Goal: Information Seeking & Learning: Learn about a topic

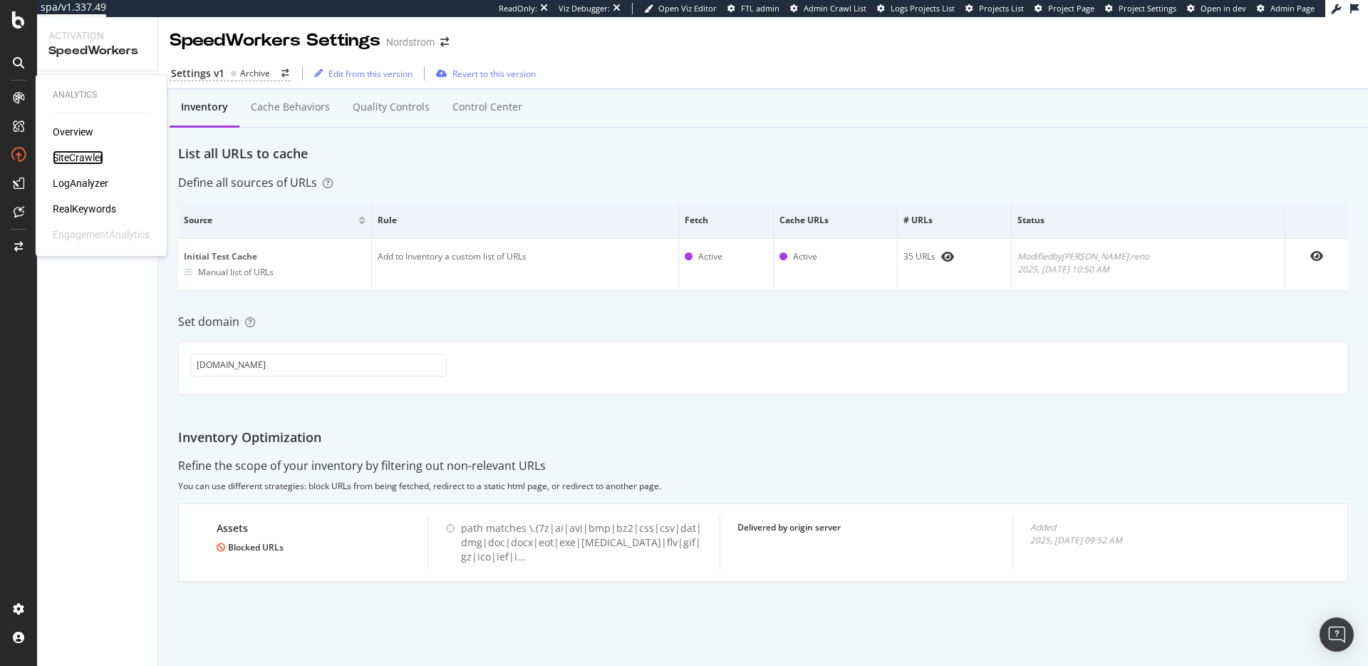
click at [74, 157] on div "SiteCrawler" at bounding box center [78, 157] width 51 height 14
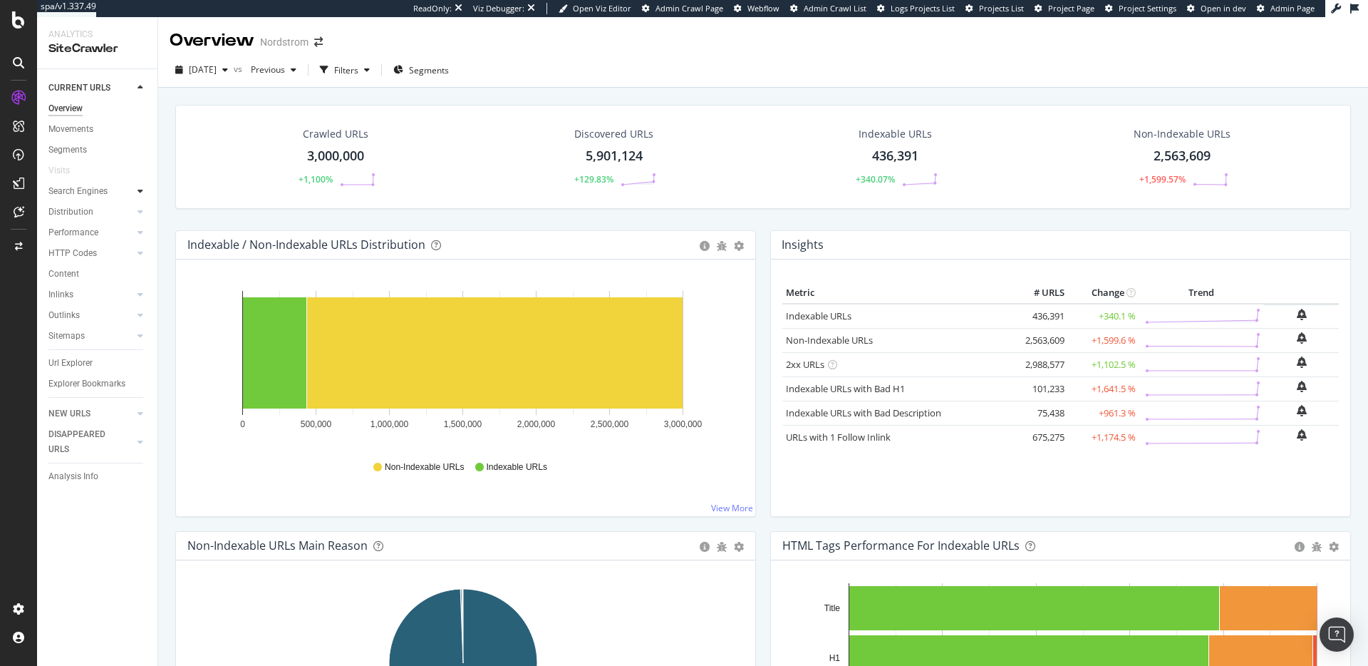
click at [144, 188] on div at bounding box center [140, 191] width 14 height 14
click at [97, 315] on div "Performance" at bounding box center [73, 315] width 50 height 15
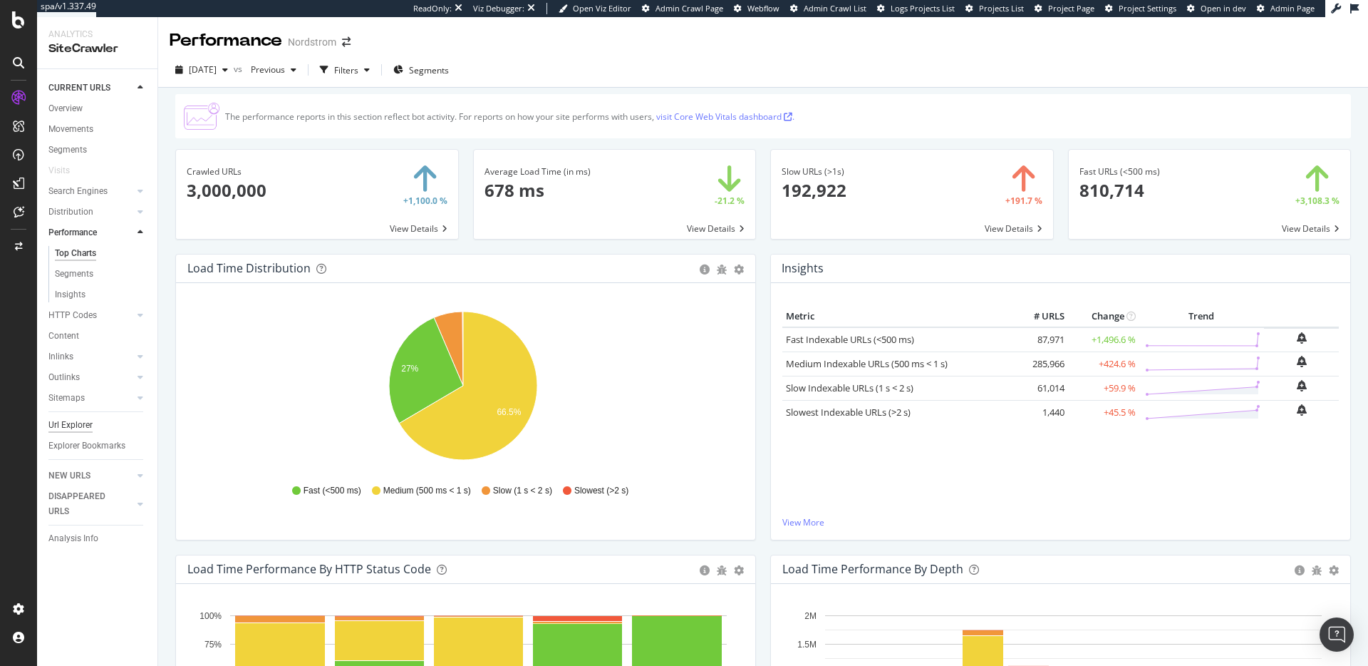
click at [76, 428] on div "Url Explorer" at bounding box center [70, 425] width 44 height 15
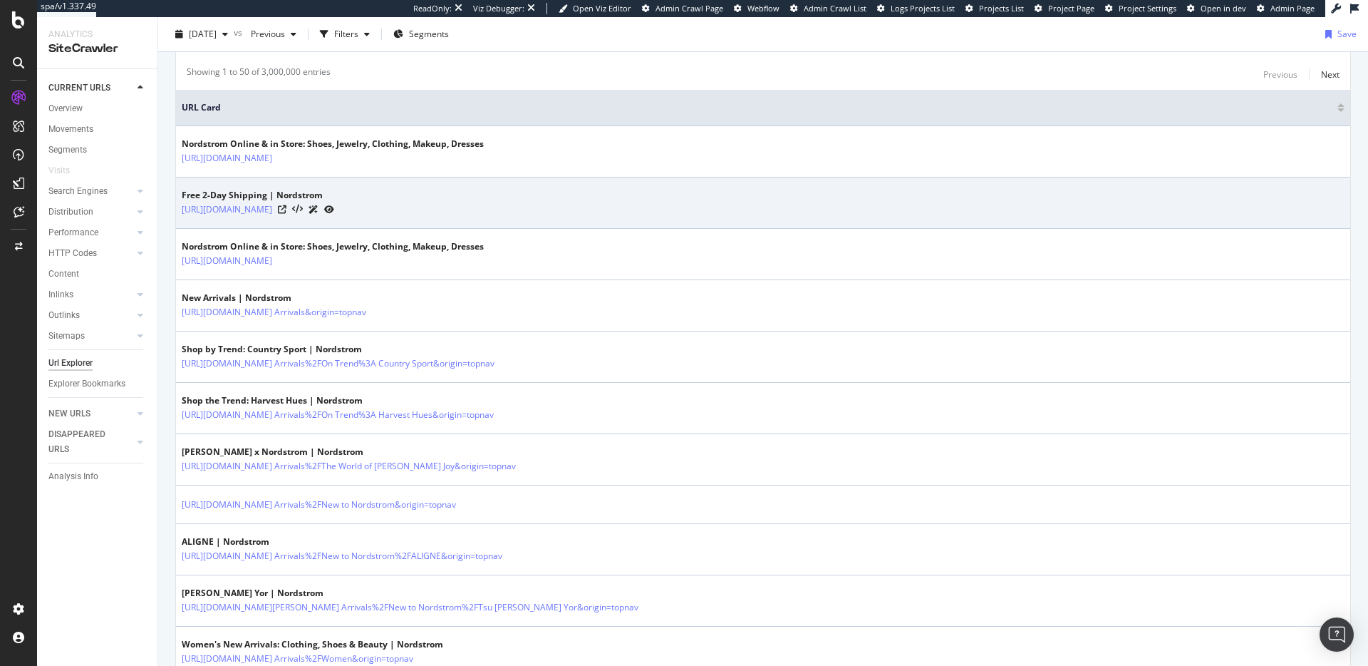
scroll to position [177, 0]
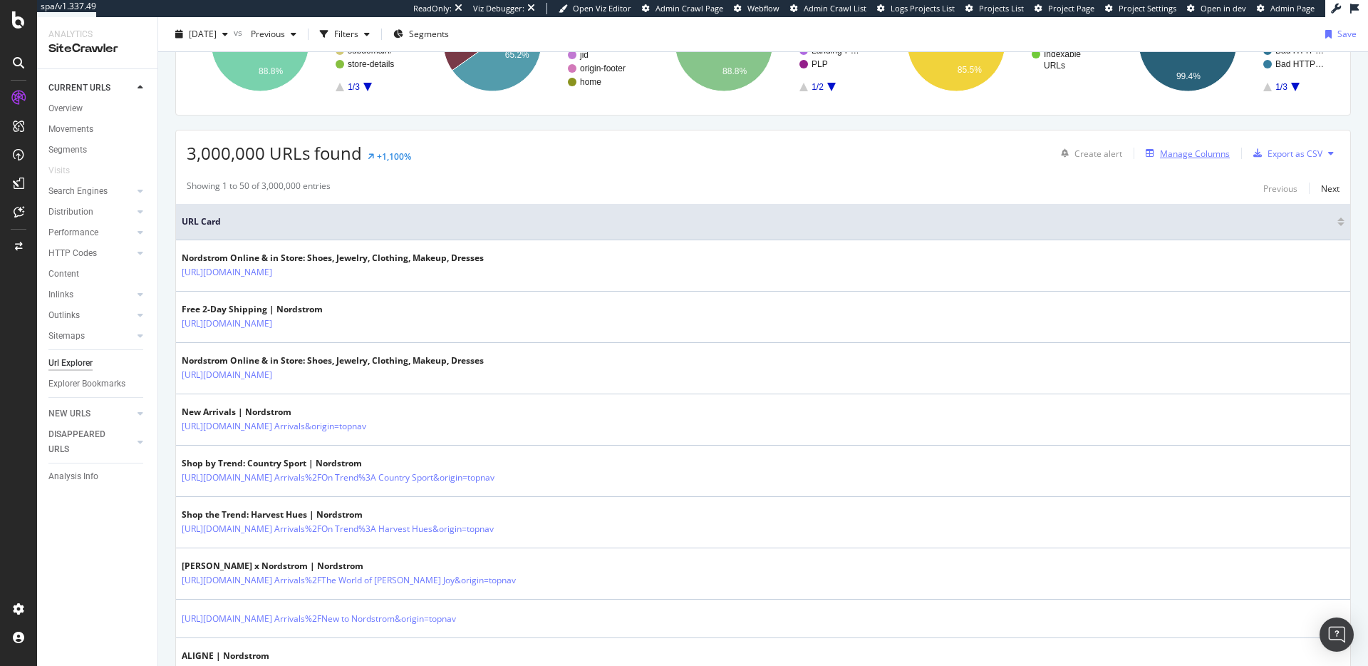
click at [1202, 153] on div "Manage Columns" at bounding box center [1195, 154] width 70 height 12
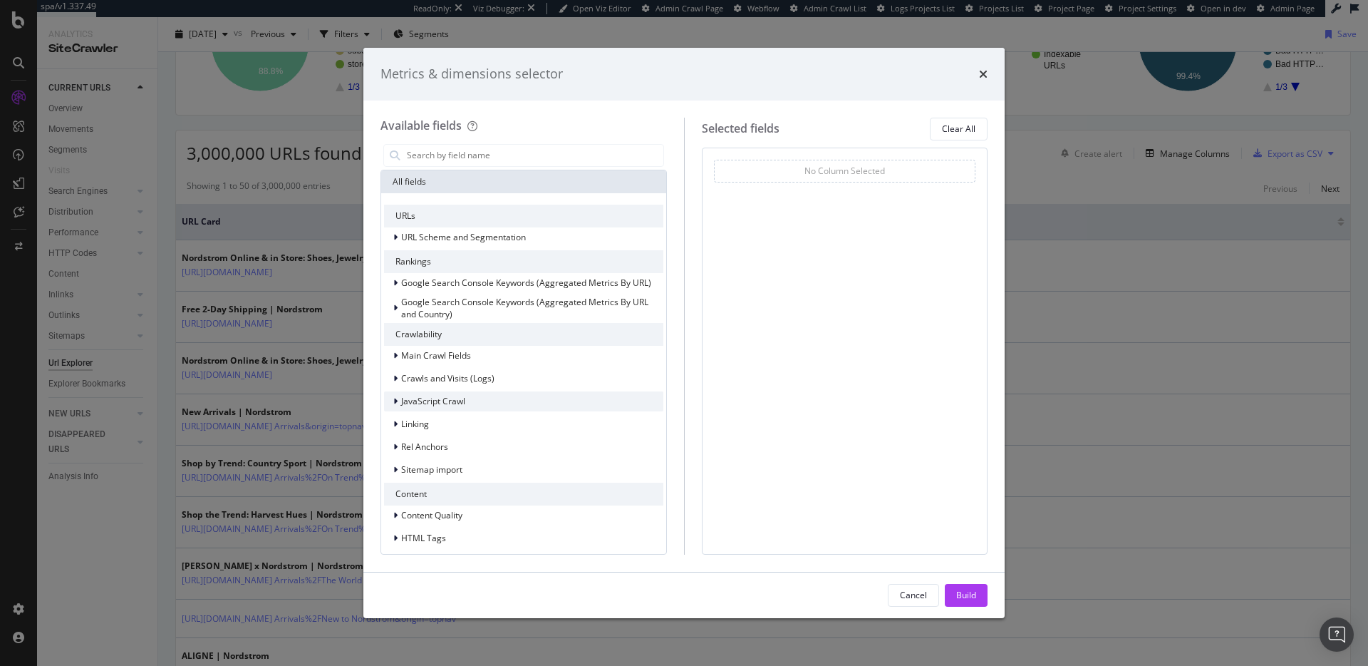
click at [479, 391] on div "JavaScript Crawl" at bounding box center [523, 401] width 279 height 20
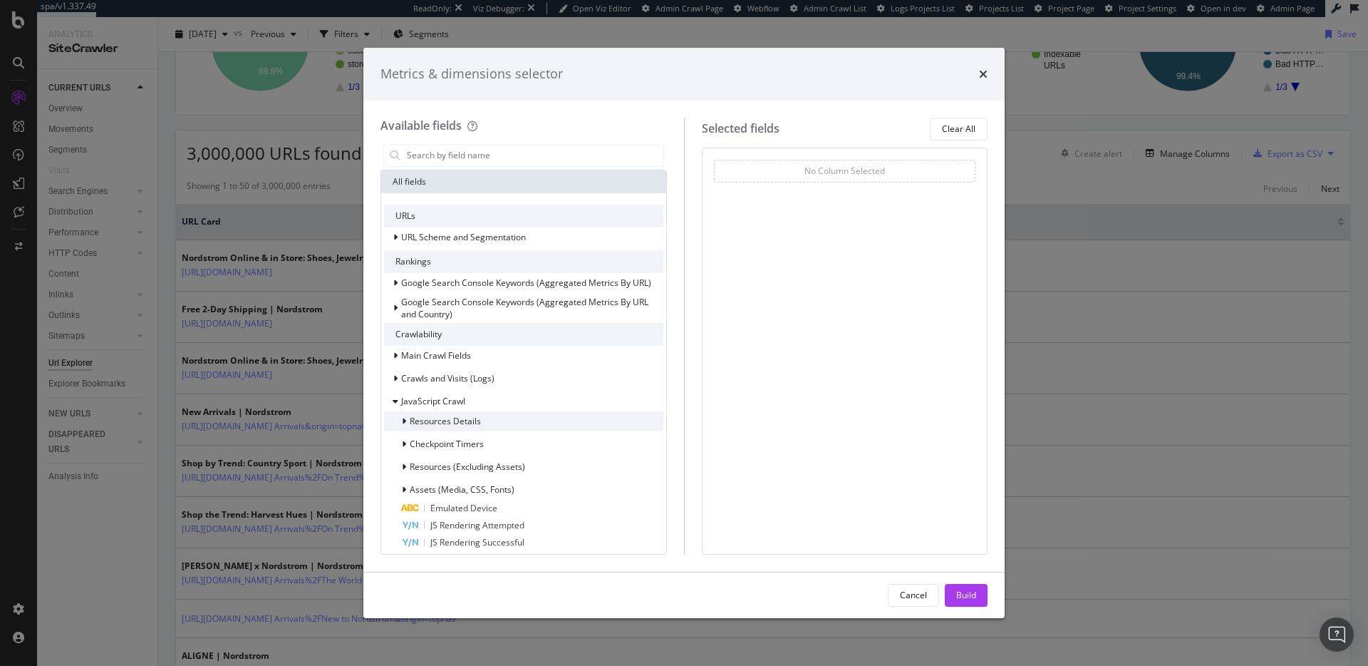
click at [504, 423] on div "Resources Details" at bounding box center [523, 421] width 279 height 20
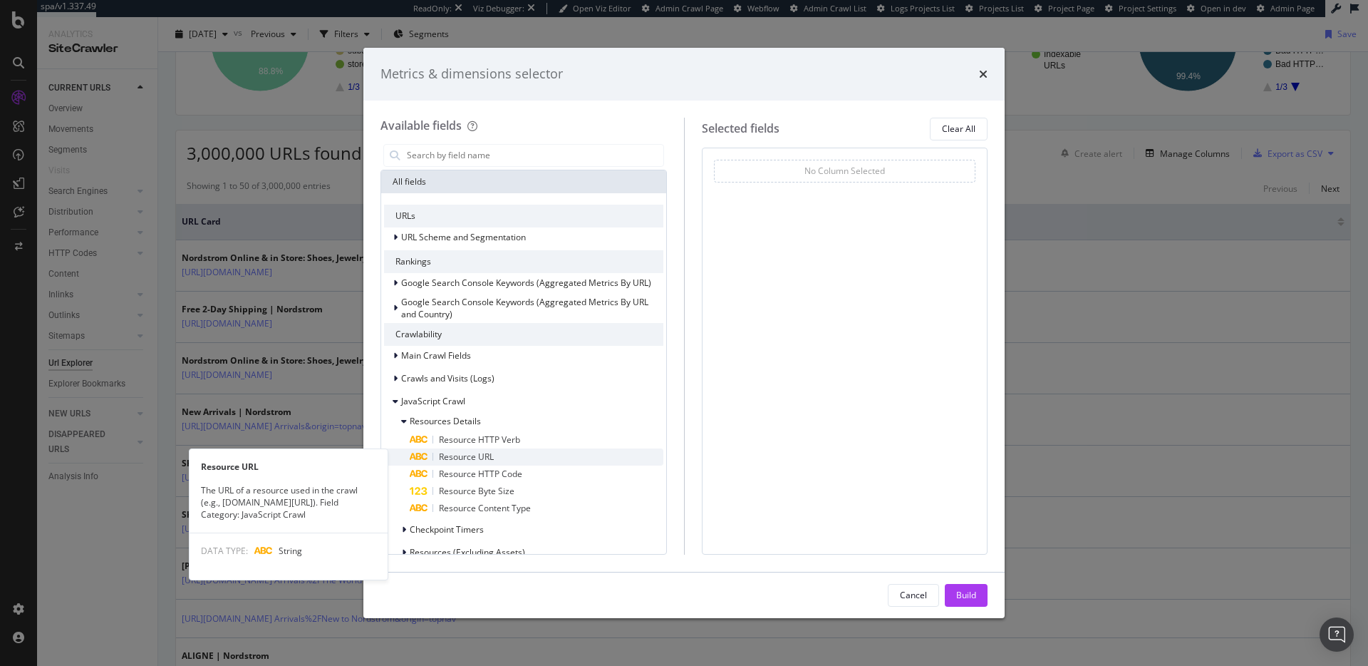
click at [530, 452] on div "Resource URL" at bounding box center [537, 456] width 254 height 17
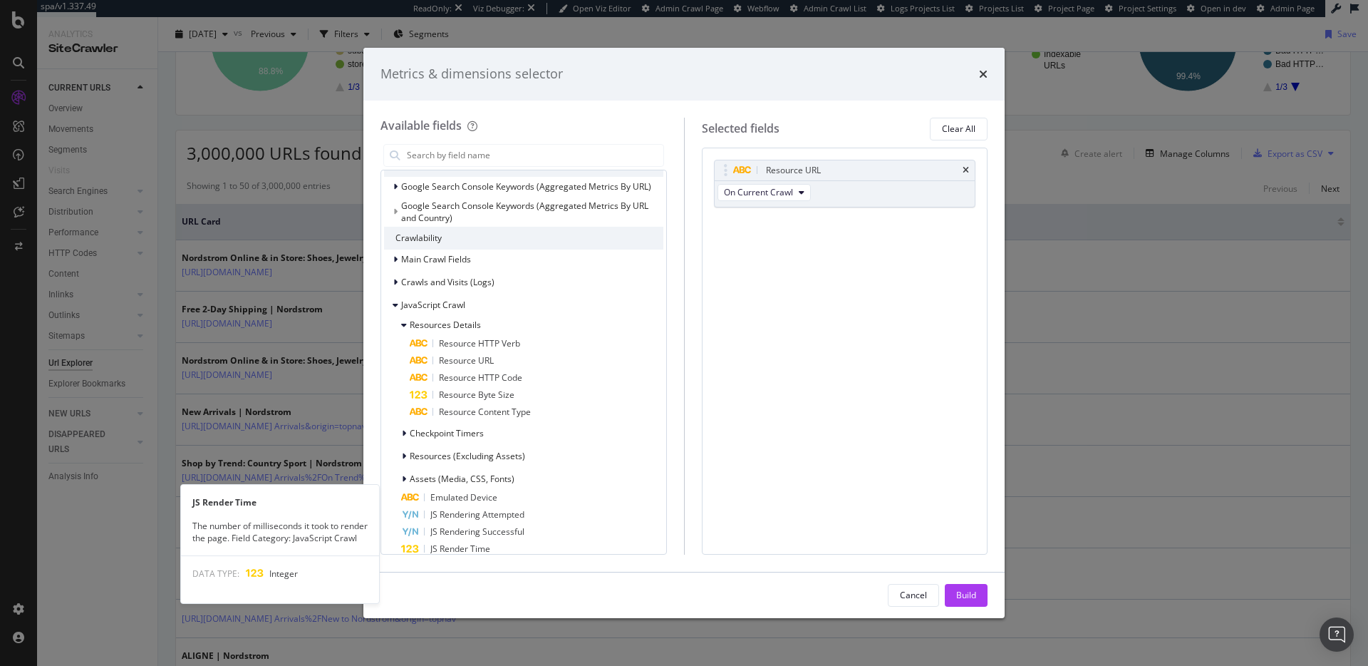
scroll to position [153, 0]
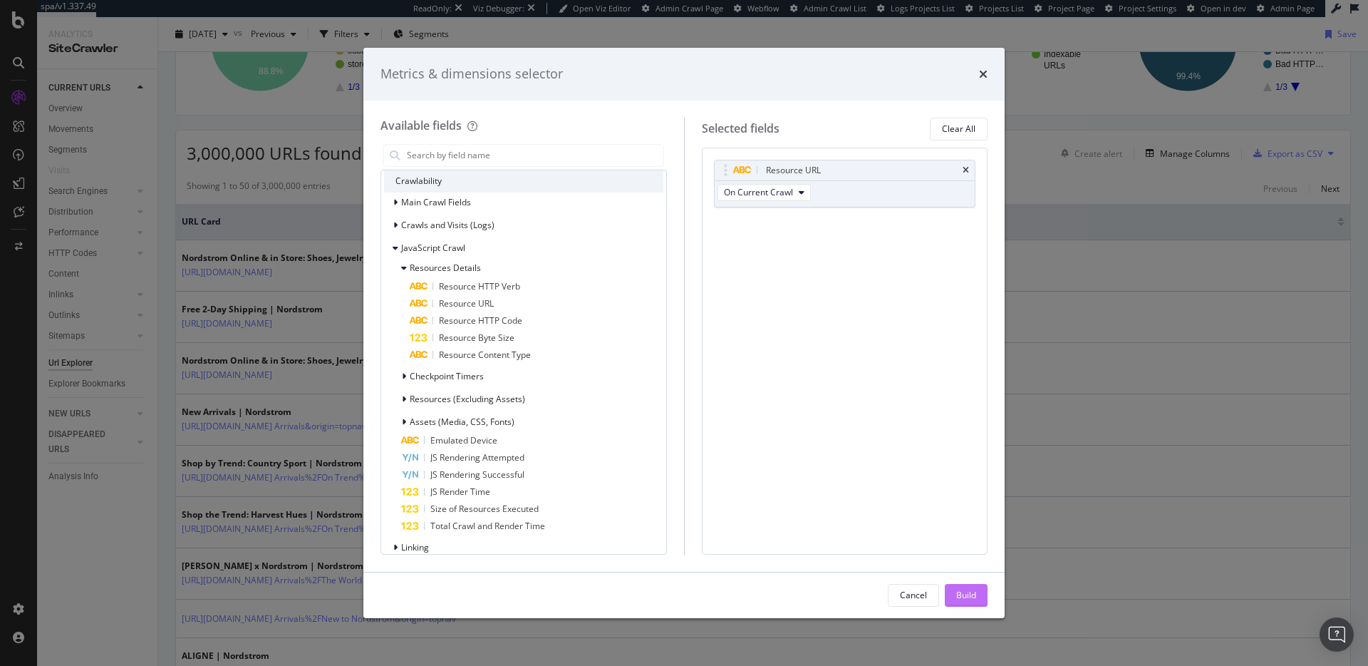
click at [964, 596] on div "Build" at bounding box center [966, 595] width 20 height 12
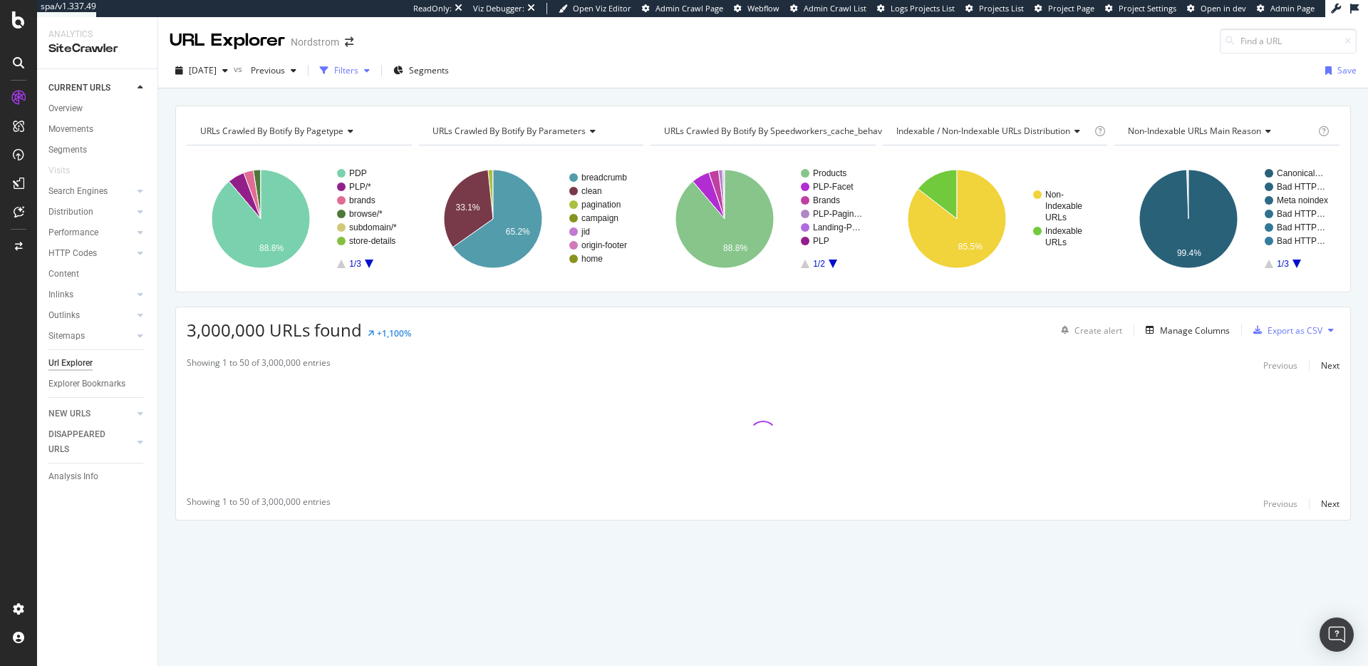
click at [358, 73] on div "Filters" at bounding box center [346, 70] width 24 height 12
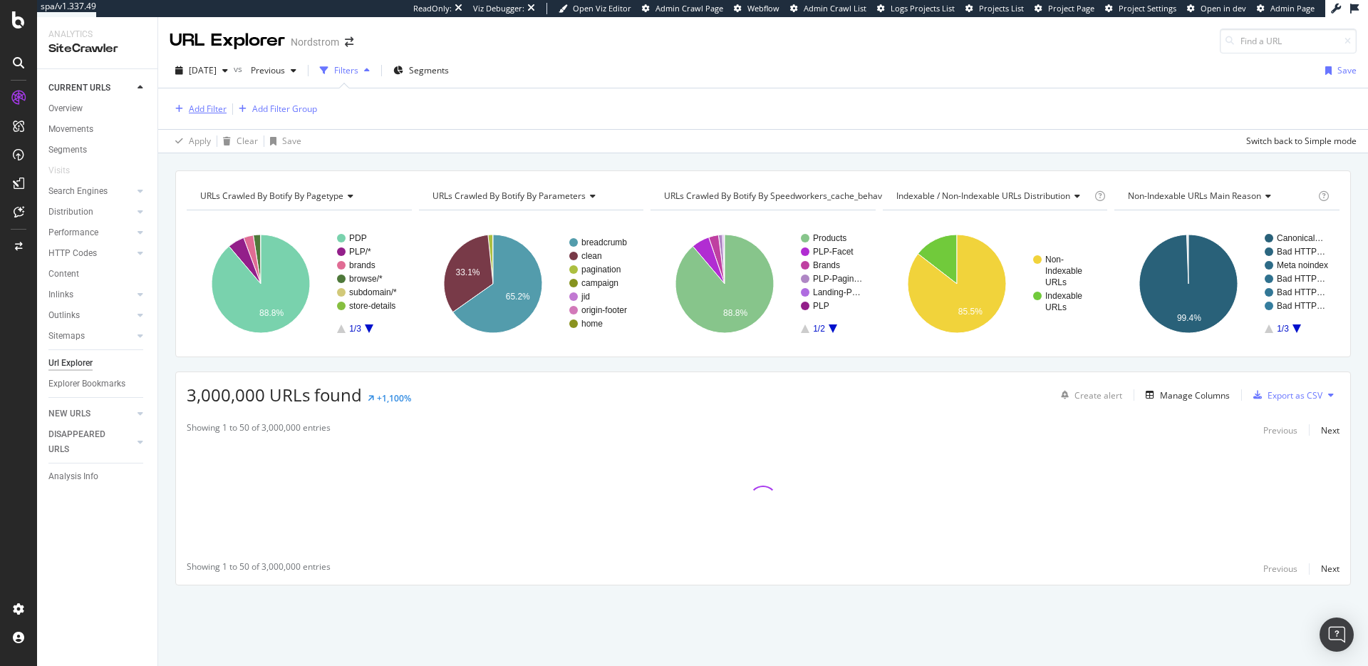
click at [204, 111] on div "Add Filter" at bounding box center [208, 109] width 38 height 12
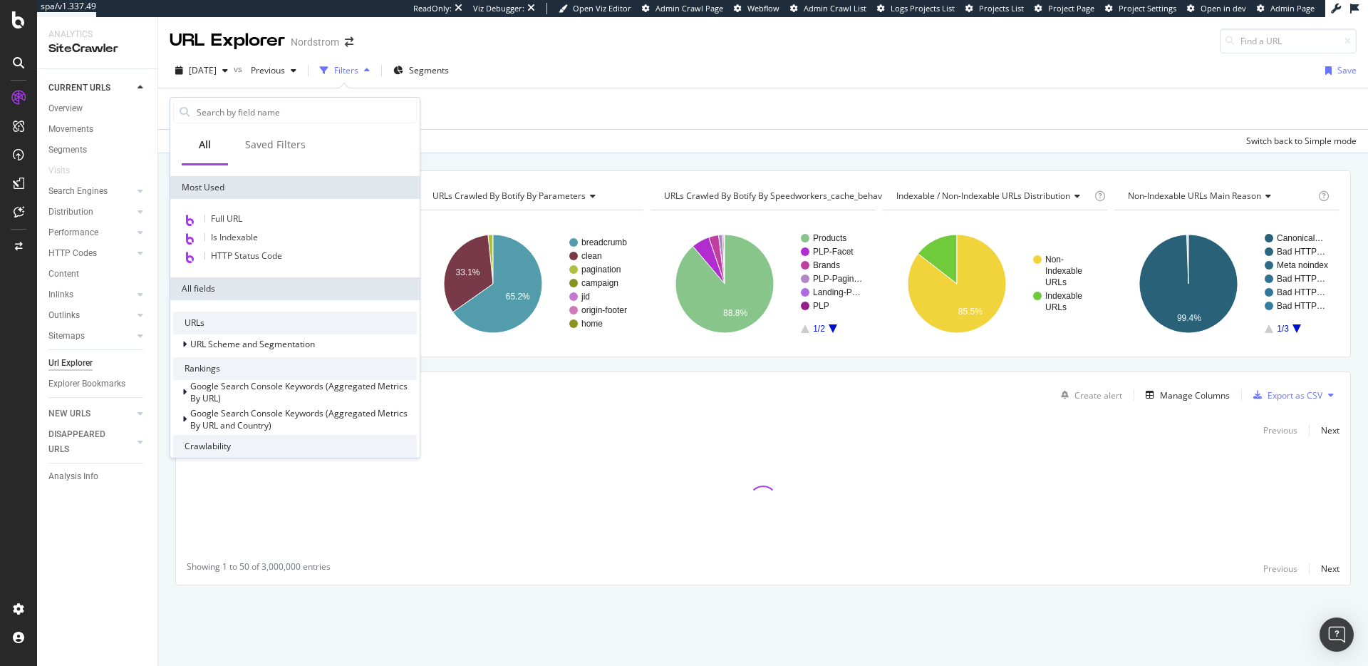
scroll to position [280, 0]
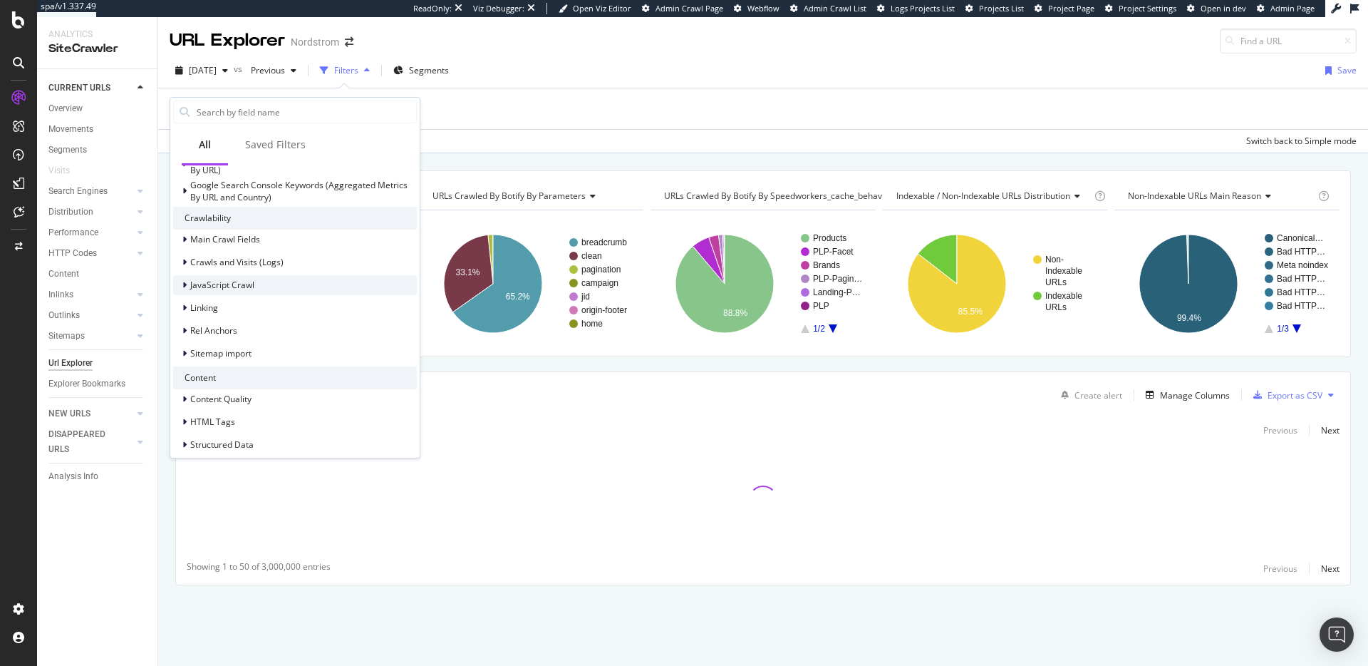
click at [266, 286] on div "JavaScript Crawl" at bounding box center [295, 285] width 244 height 20
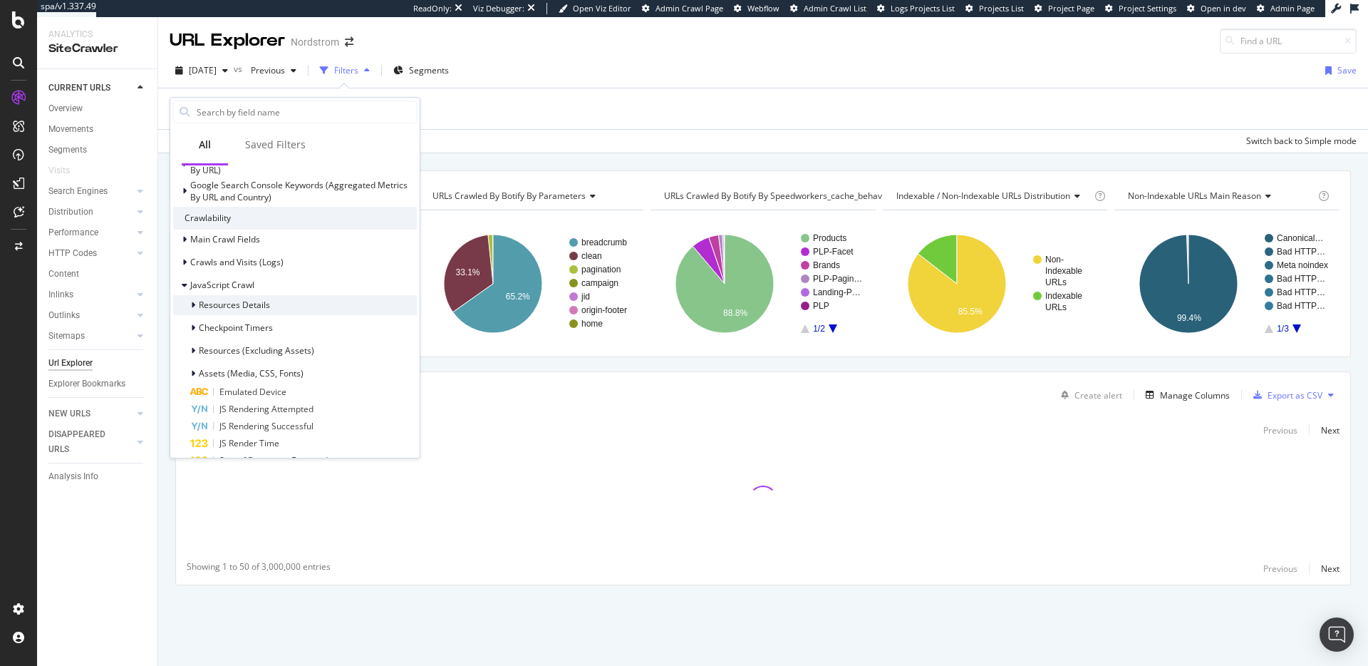
scroll to position [283, 0]
click at [287, 301] on div "Resources Details" at bounding box center [295, 302] width 244 height 20
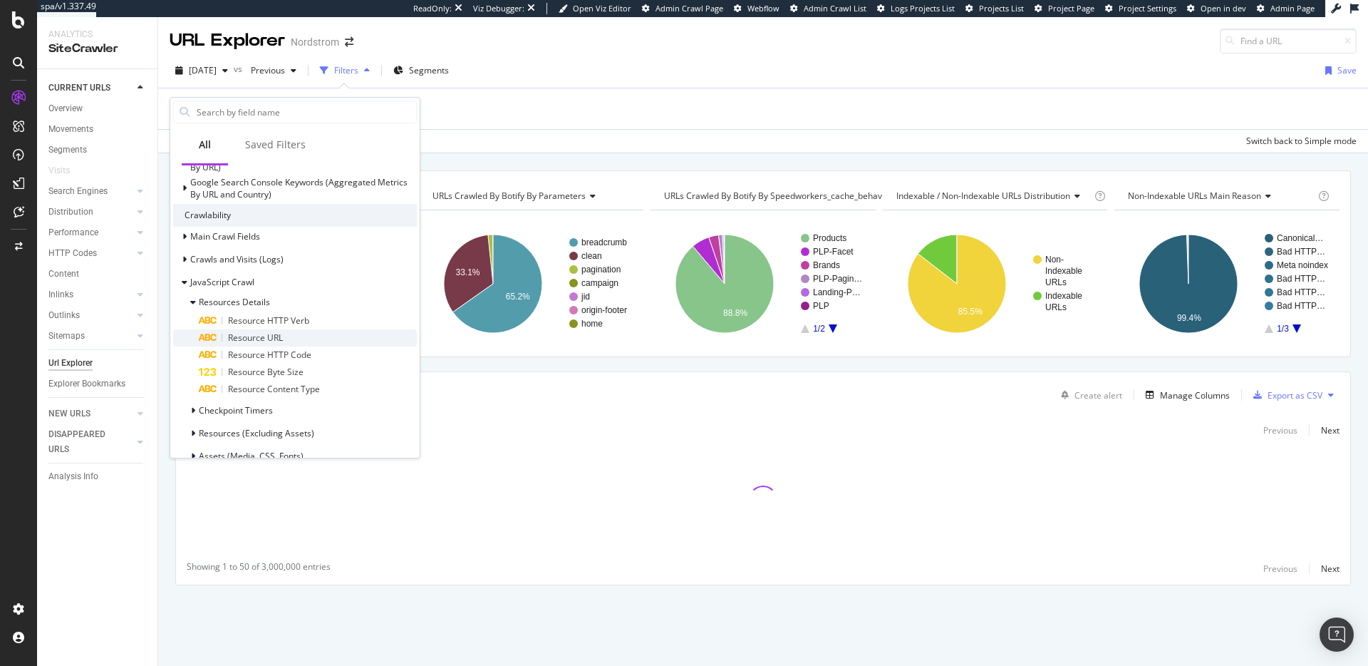
click at [309, 339] on div "Resource URL" at bounding box center [308, 337] width 218 height 17
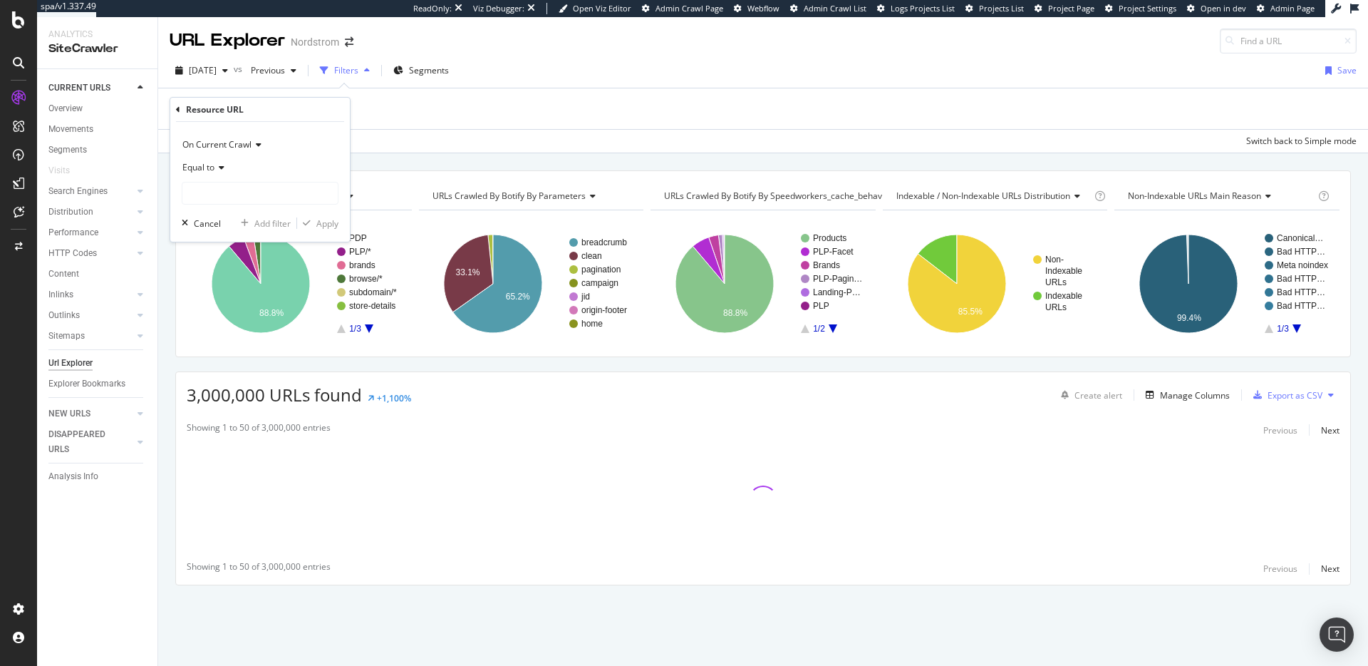
click at [223, 168] on icon at bounding box center [220, 167] width 10 height 9
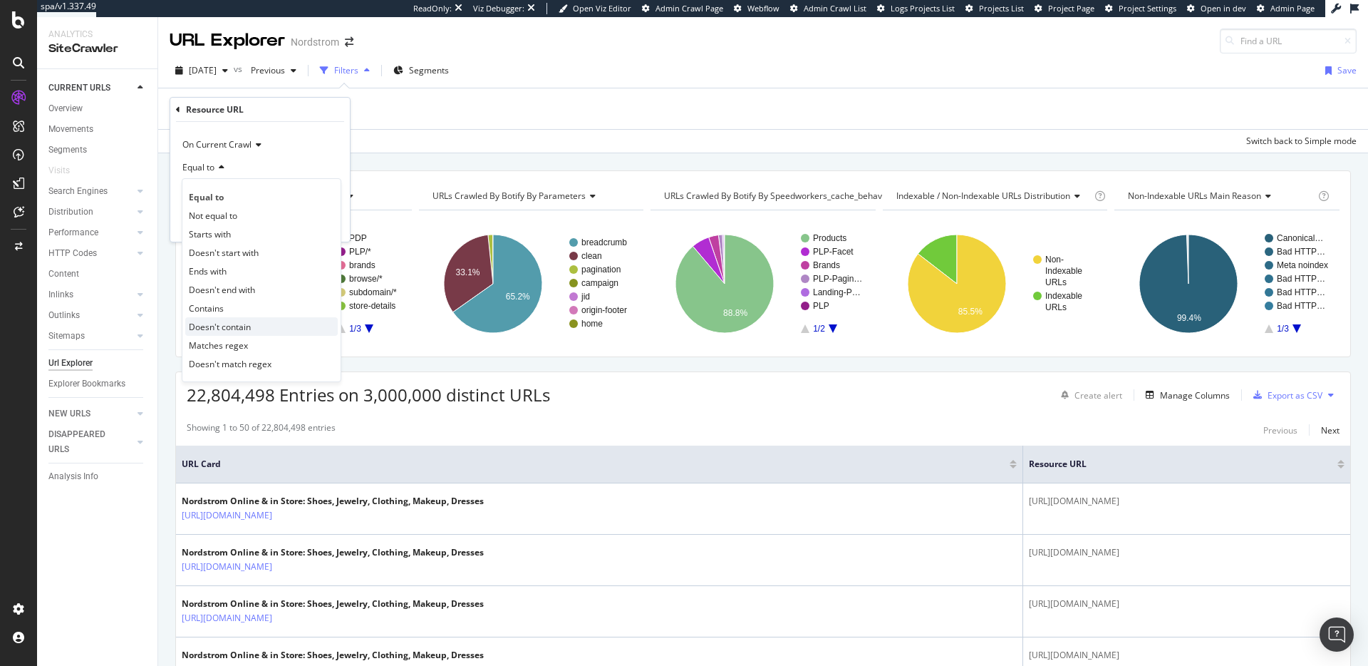
click at [252, 326] on div "Doesn't contain" at bounding box center [261, 326] width 153 height 19
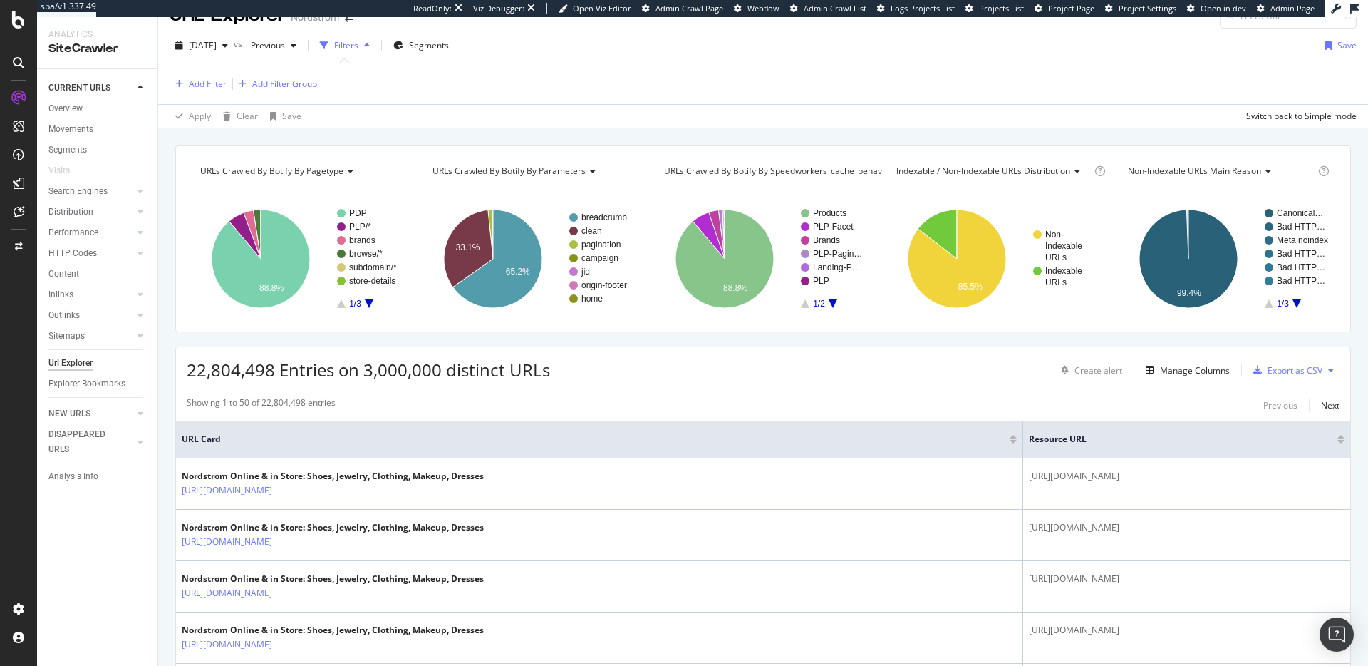
scroll to position [0, 0]
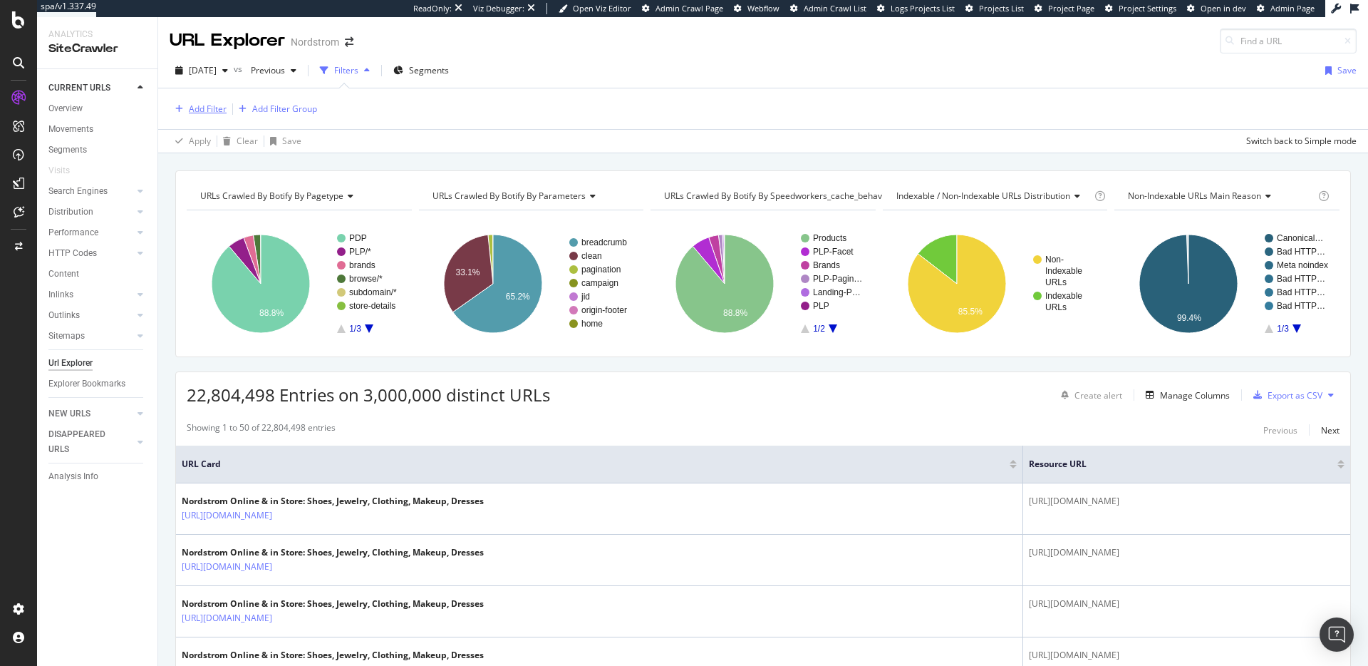
click at [202, 108] on div "Add Filter" at bounding box center [208, 109] width 38 height 12
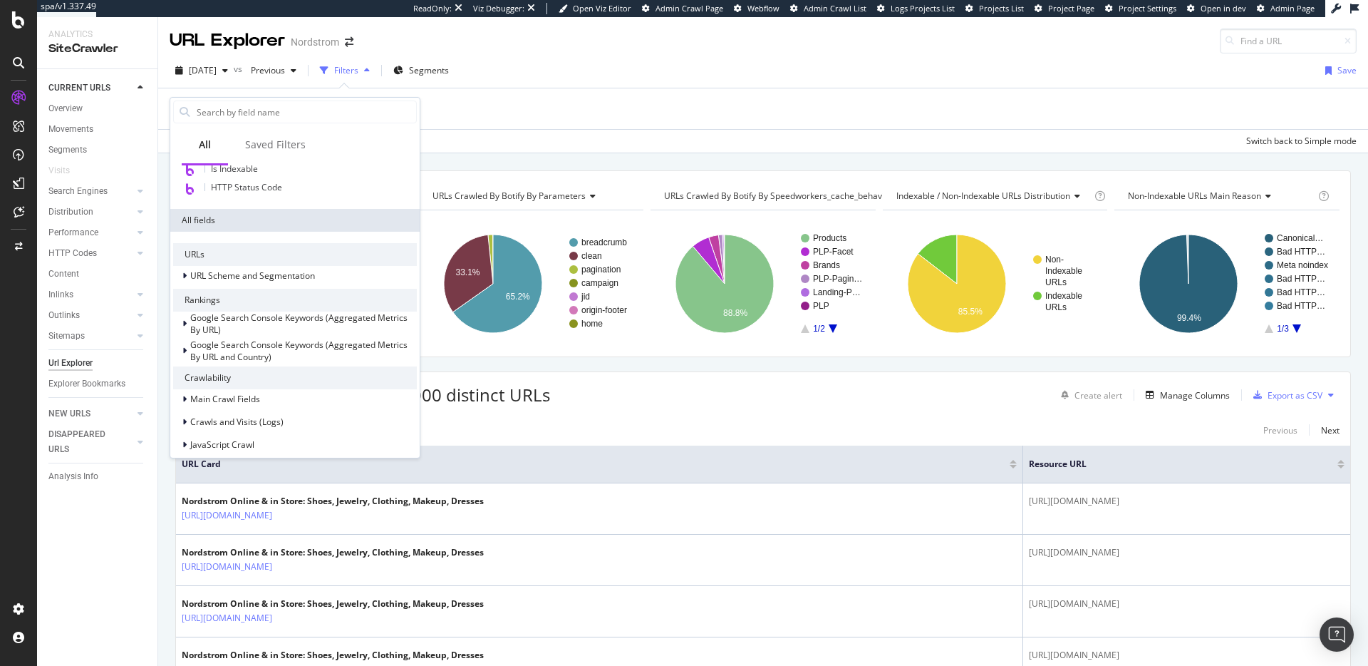
scroll to position [281, 0]
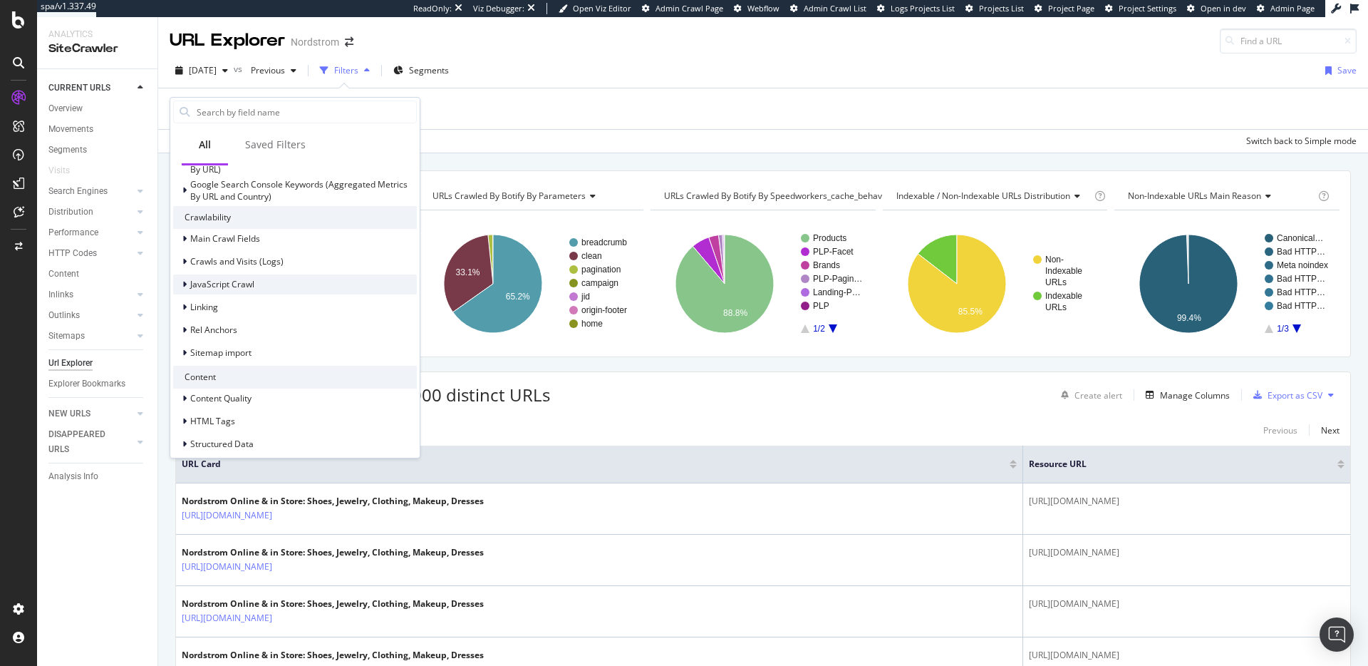
click at [257, 286] on div "JavaScript Crawl" at bounding box center [295, 284] width 244 height 20
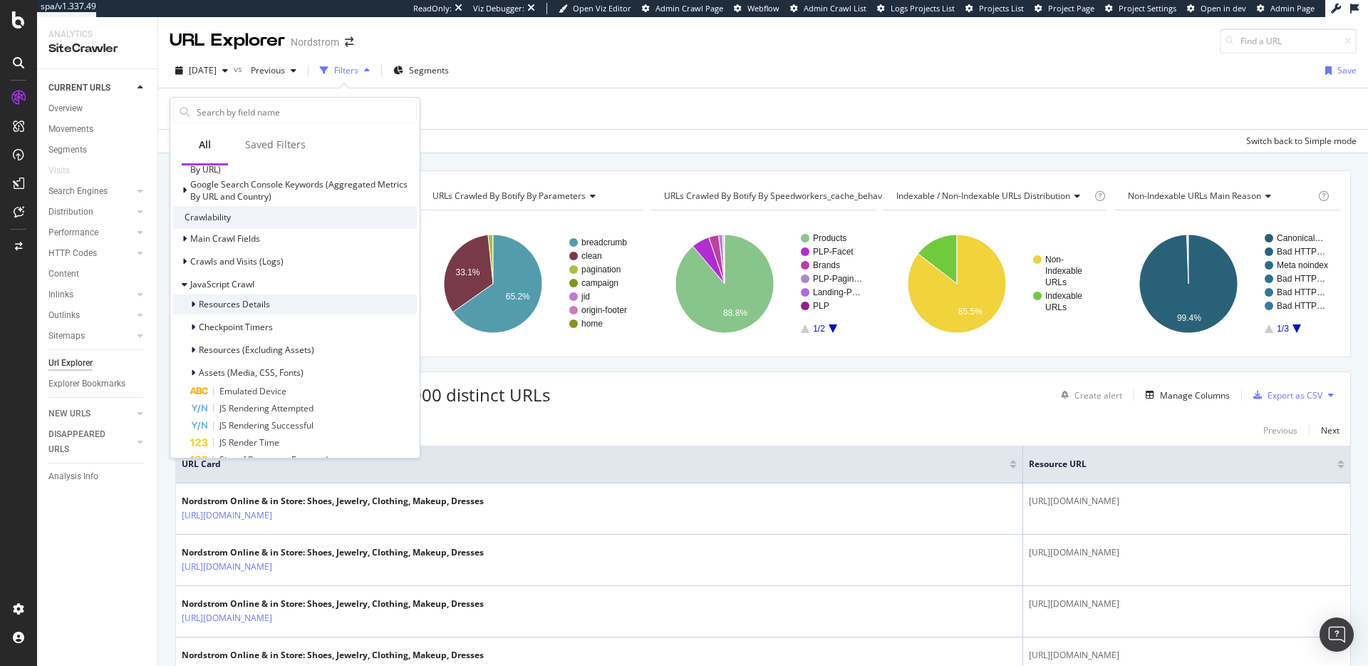
click at [257, 309] on span "Resources Details" at bounding box center [234, 304] width 71 height 12
click at [280, 386] on span "Resource Content Type" at bounding box center [274, 391] width 92 height 12
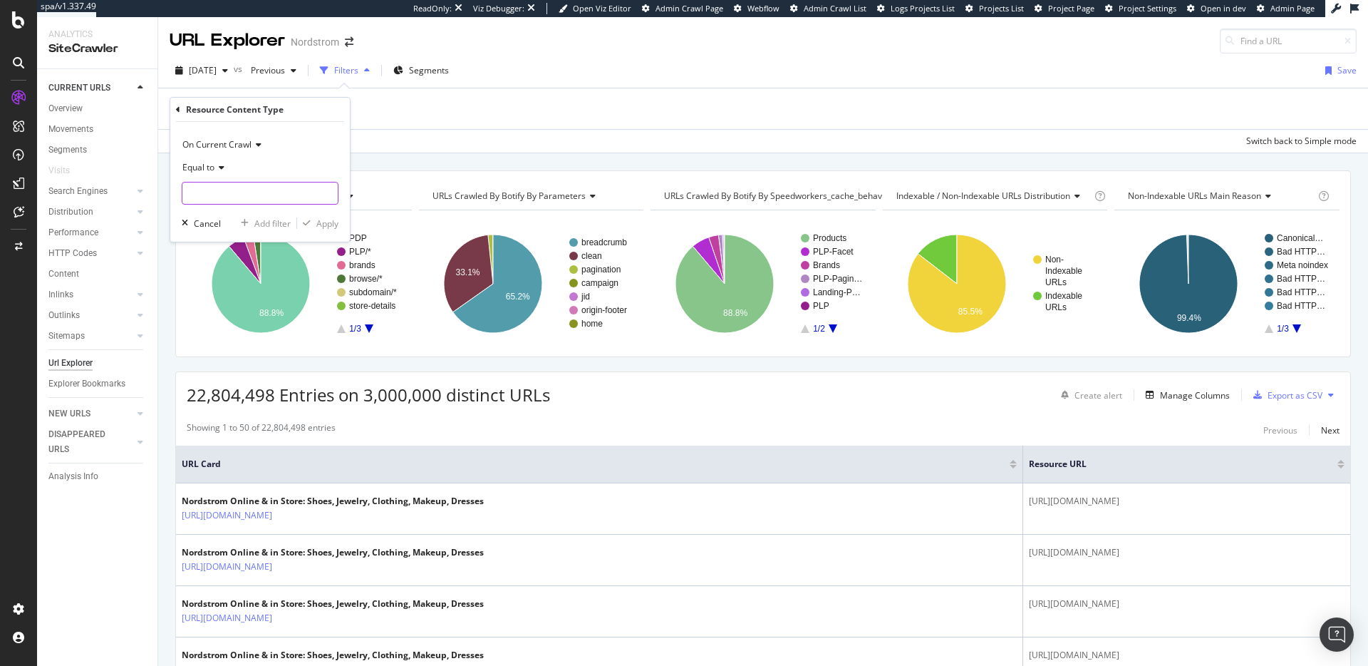
click at [233, 191] on input "text" at bounding box center [259, 193] width 155 height 23
click at [215, 168] on icon at bounding box center [220, 167] width 10 height 9
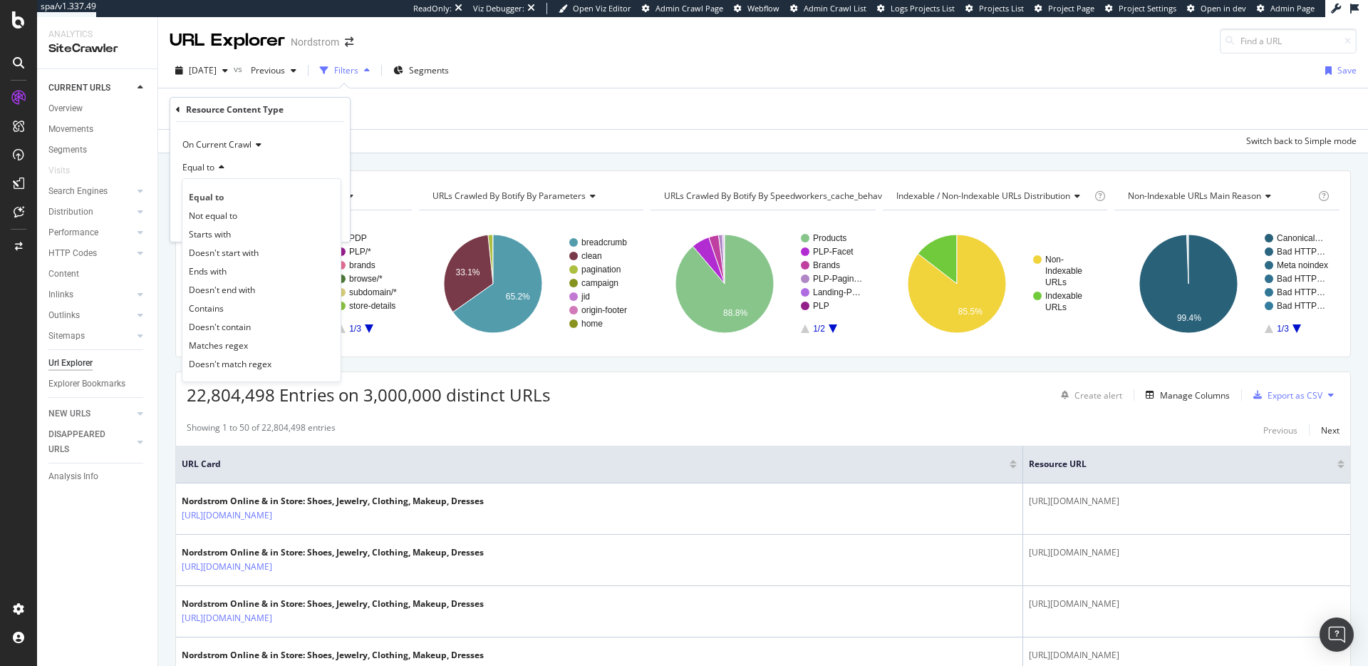
click at [217, 168] on icon at bounding box center [220, 167] width 10 height 9
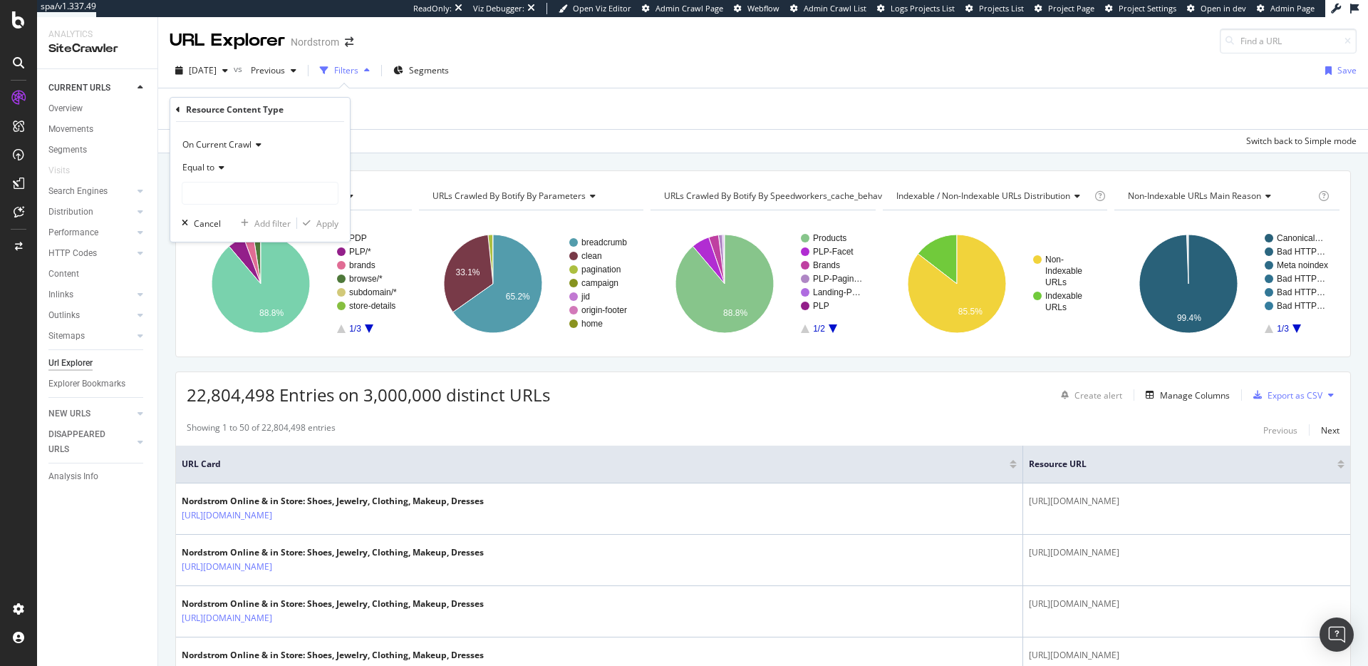
click at [219, 180] on div "Equal to" at bounding box center [260, 180] width 157 height 48
click at [223, 192] on input "text" at bounding box center [259, 193] width 155 height 23
type input "J"
click at [177, 107] on icon at bounding box center [178, 109] width 4 height 9
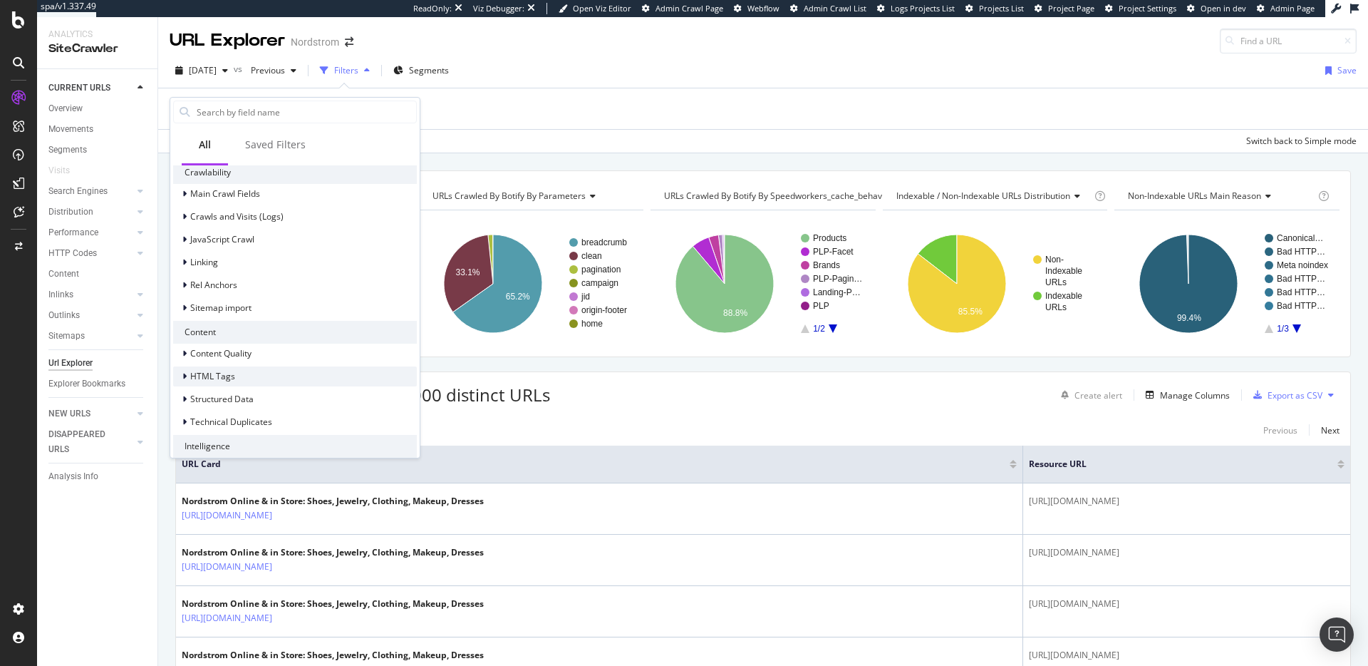
scroll to position [344, 0]
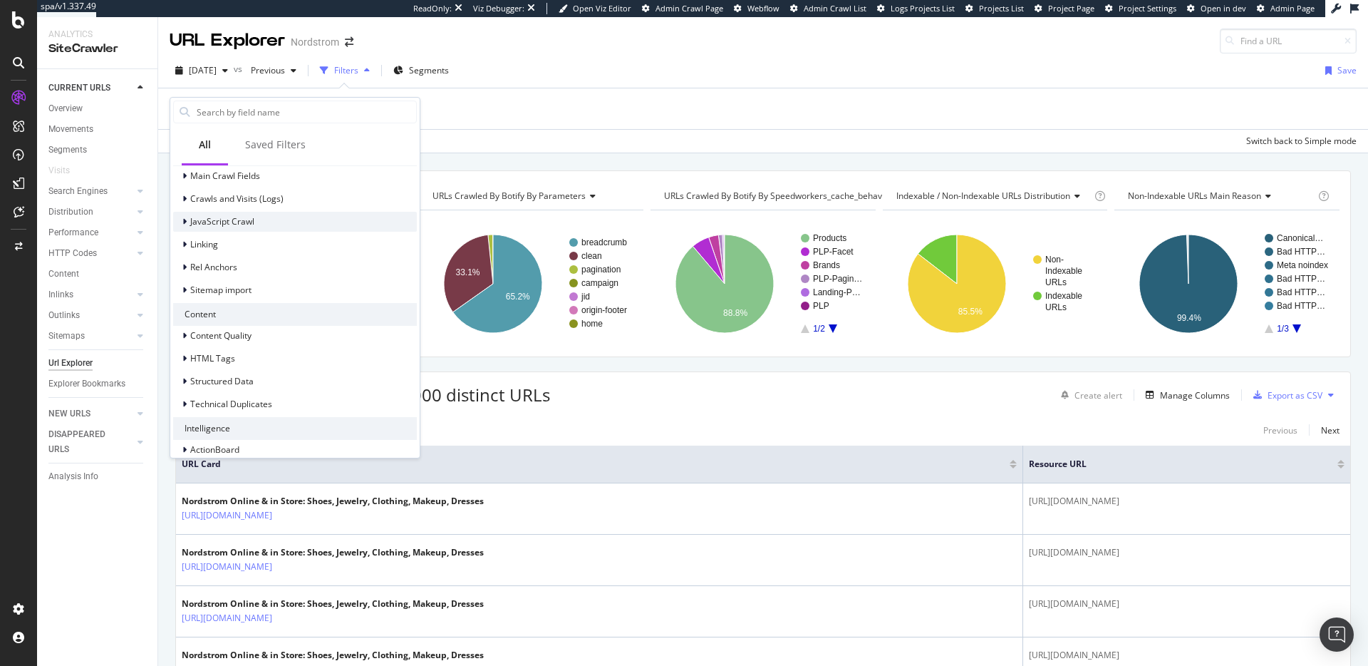
click at [273, 222] on div "JavaScript Crawl" at bounding box center [295, 222] width 244 height 20
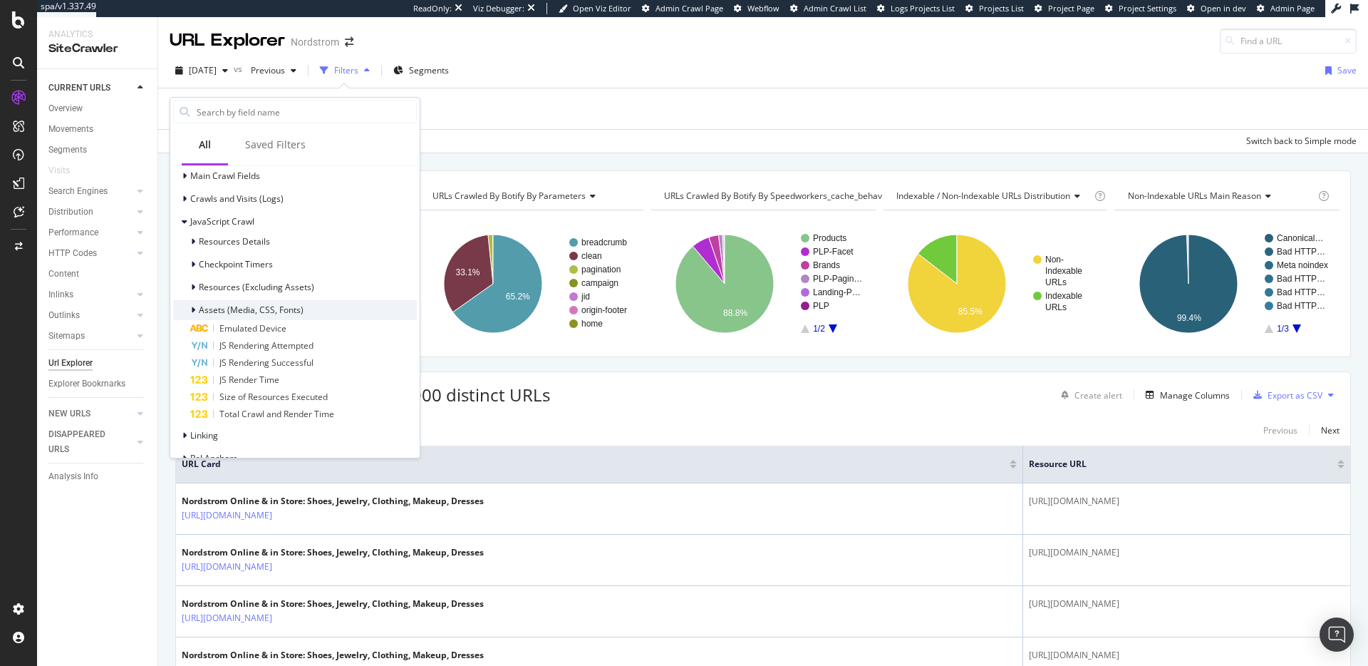
click at [317, 305] on div "Assets (Media, CSS, Fonts)" at bounding box center [295, 310] width 244 height 20
click at [277, 286] on span "Resources (Excluding Assets)" at bounding box center [256, 287] width 115 height 12
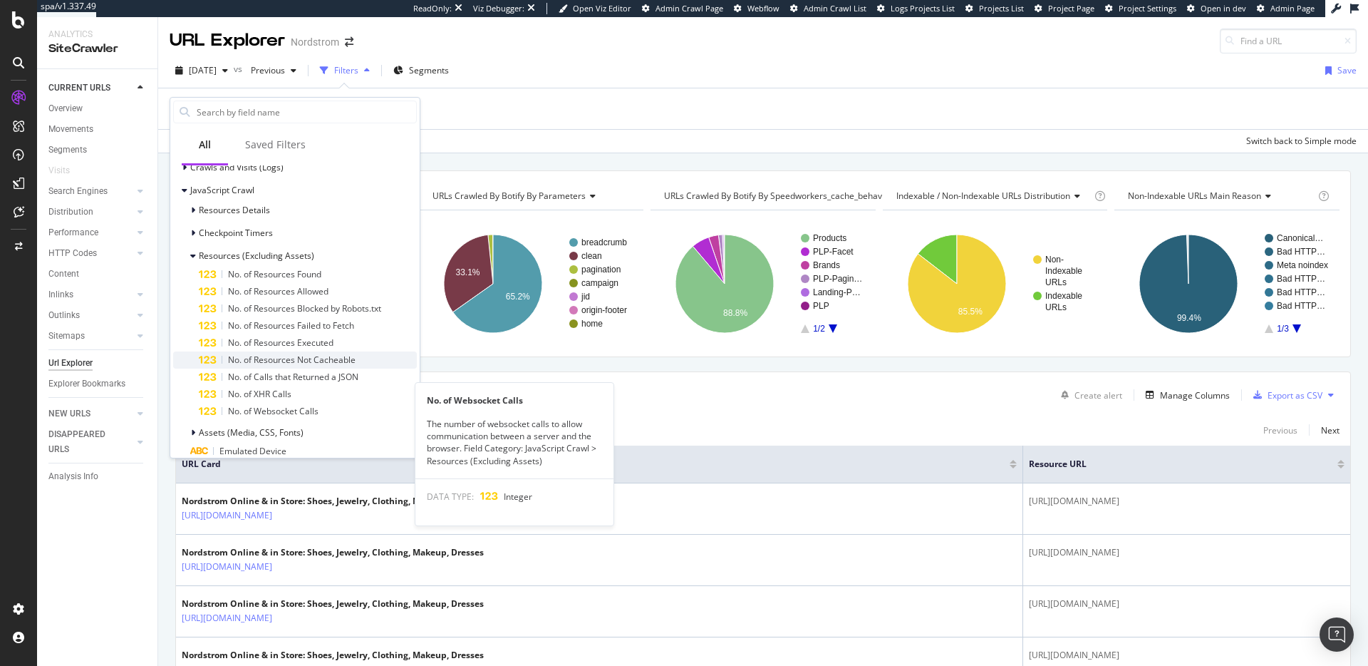
scroll to position [351, 0]
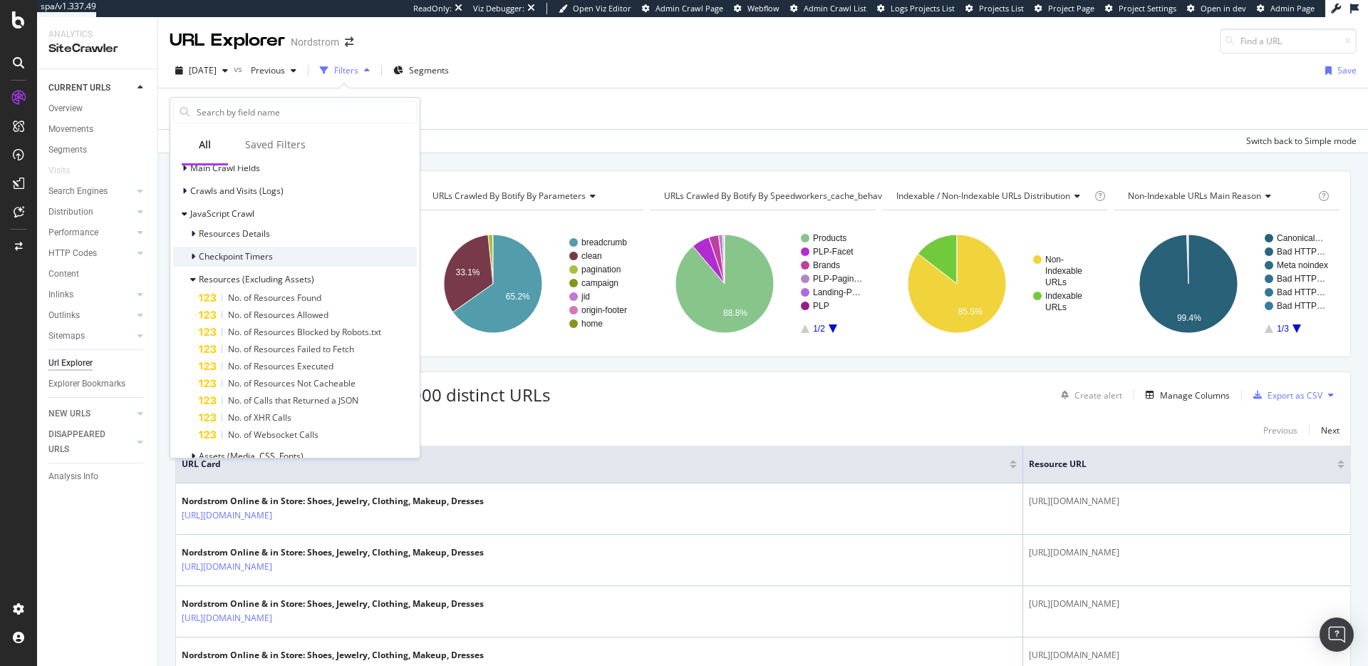
click at [246, 257] on span "Checkpoint Timers" at bounding box center [236, 256] width 74 height 12
click at [257, 237] on span "Resources Details" at bounding box center [234, 233] width 71 height 12
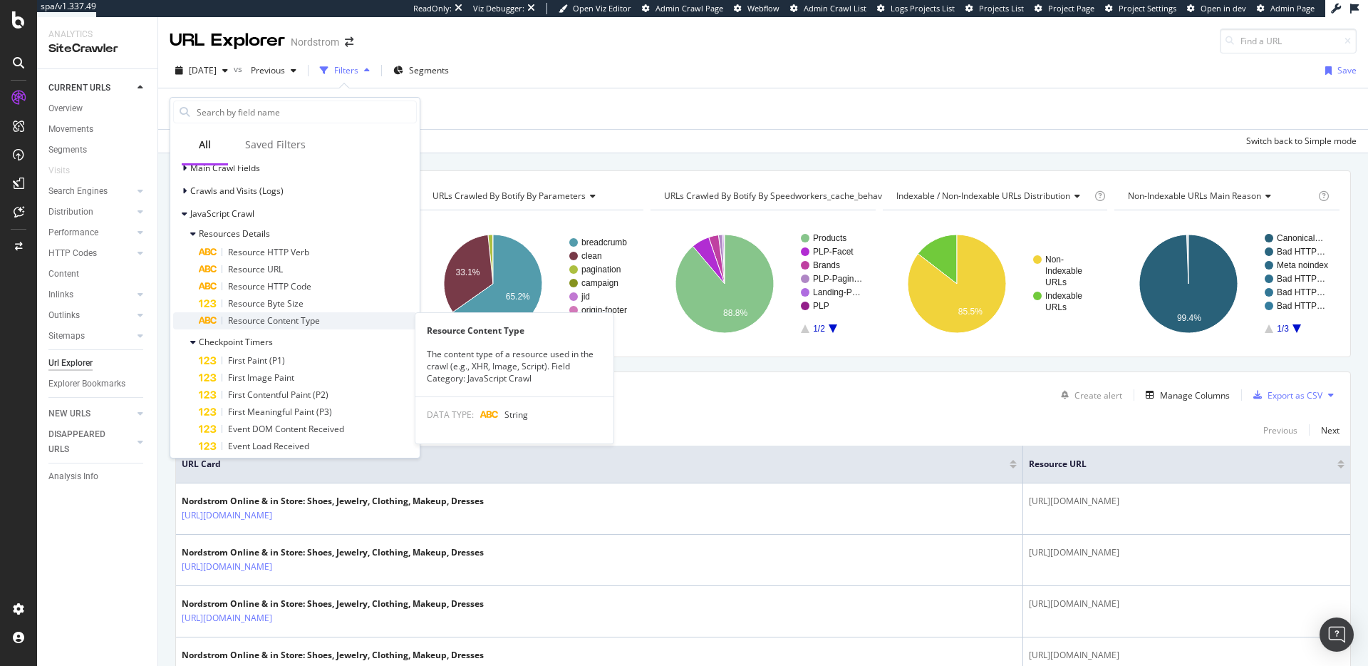
click at [310, 320] on span "Resource Content Type" at bounding box center [274, 320] width 92 height 12
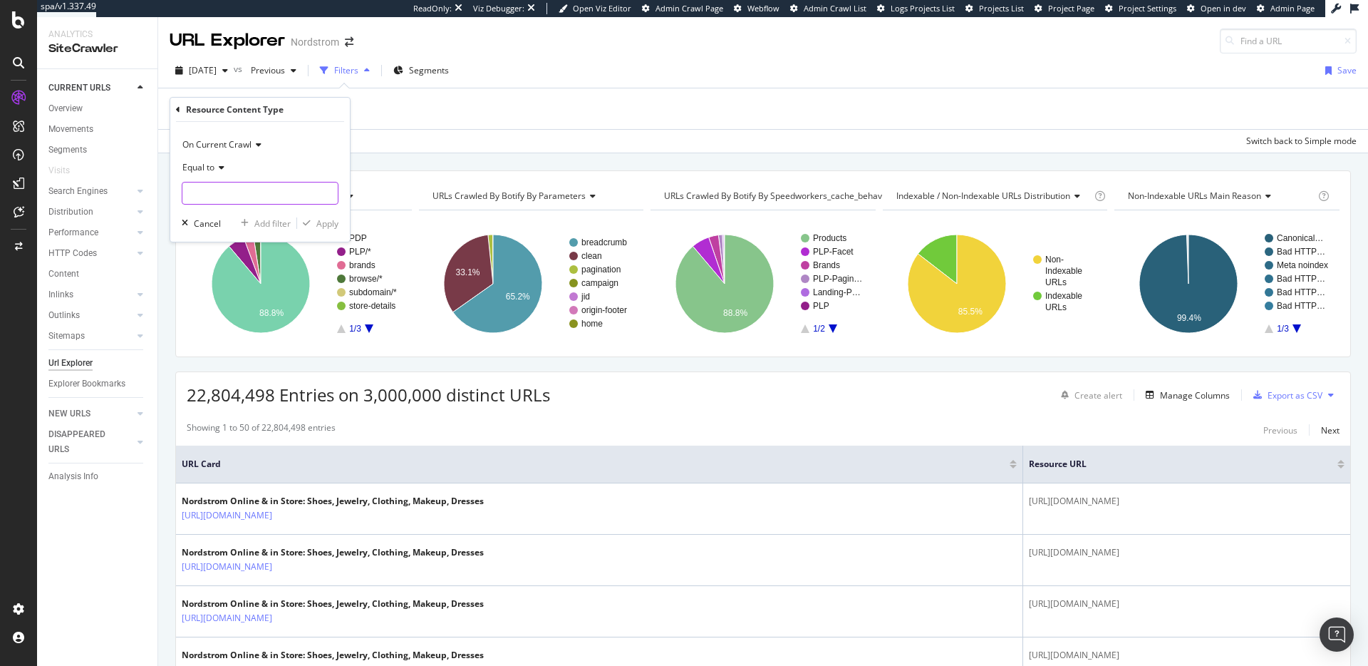
click at [244, 195] on input "text" at bounding box center [259, 193] width 155 height 23
type input "Script"
click at [333, 225] on div "Apply" at bounding box center [327, 223] width 22 height 12
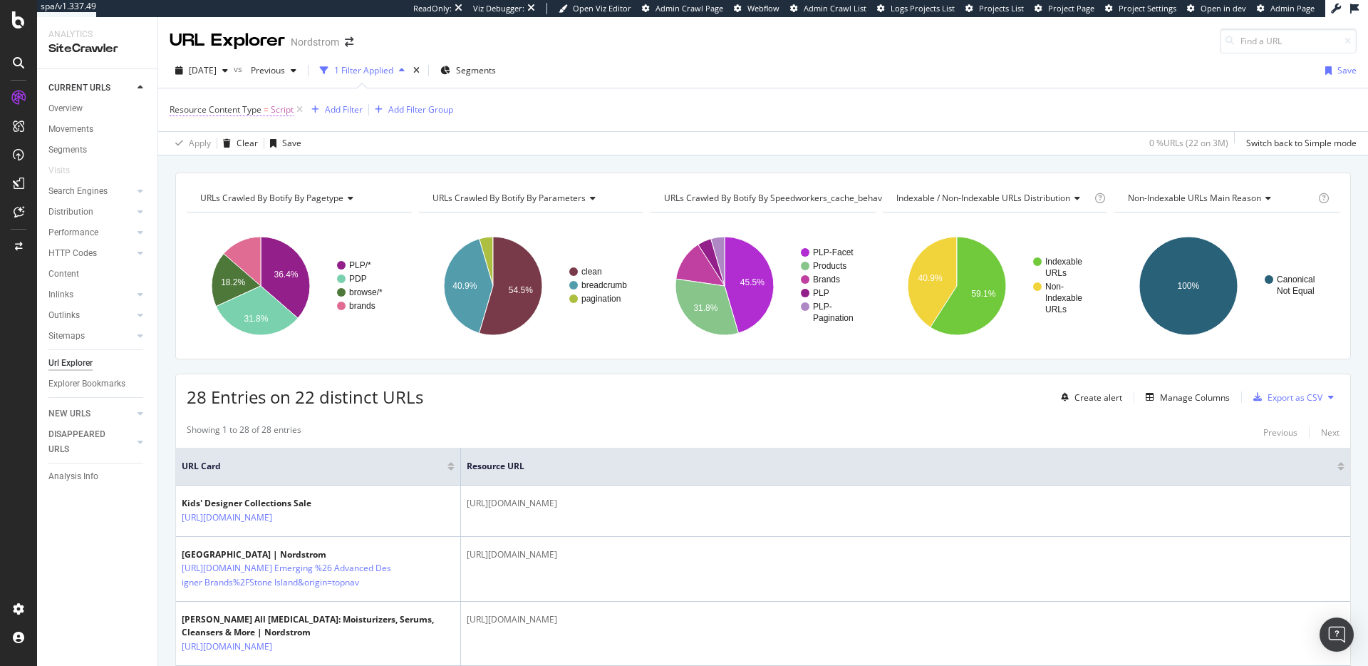
click at [264, 105] on span "=" at bounding box center [266, 109] width 5 height 12
click at [250, 186] on input "Script" at bounding box center [249, 191] width 135 height 23
click at [292, 191] on input "Script" at bounding box center [249, 191] width 135 height 23
type input "XHR"
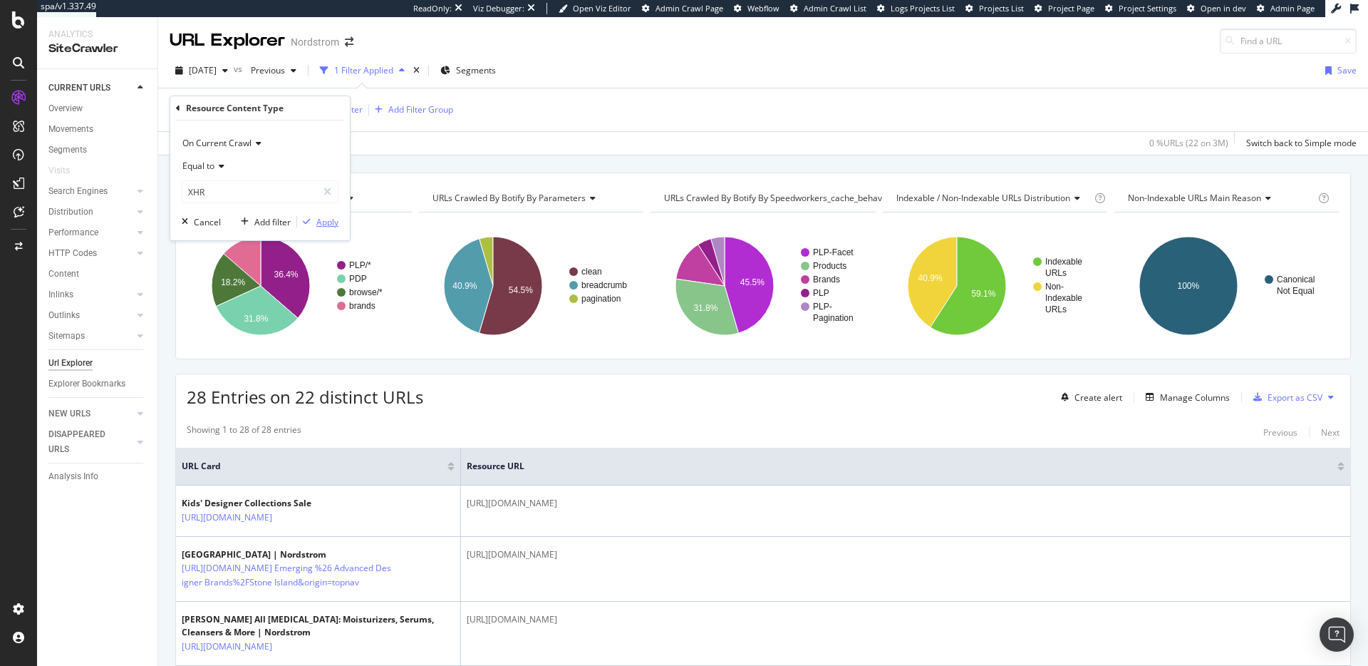
click at [317, 224] on div "Apply" at bounding box center [327, 222] width 22 height 12
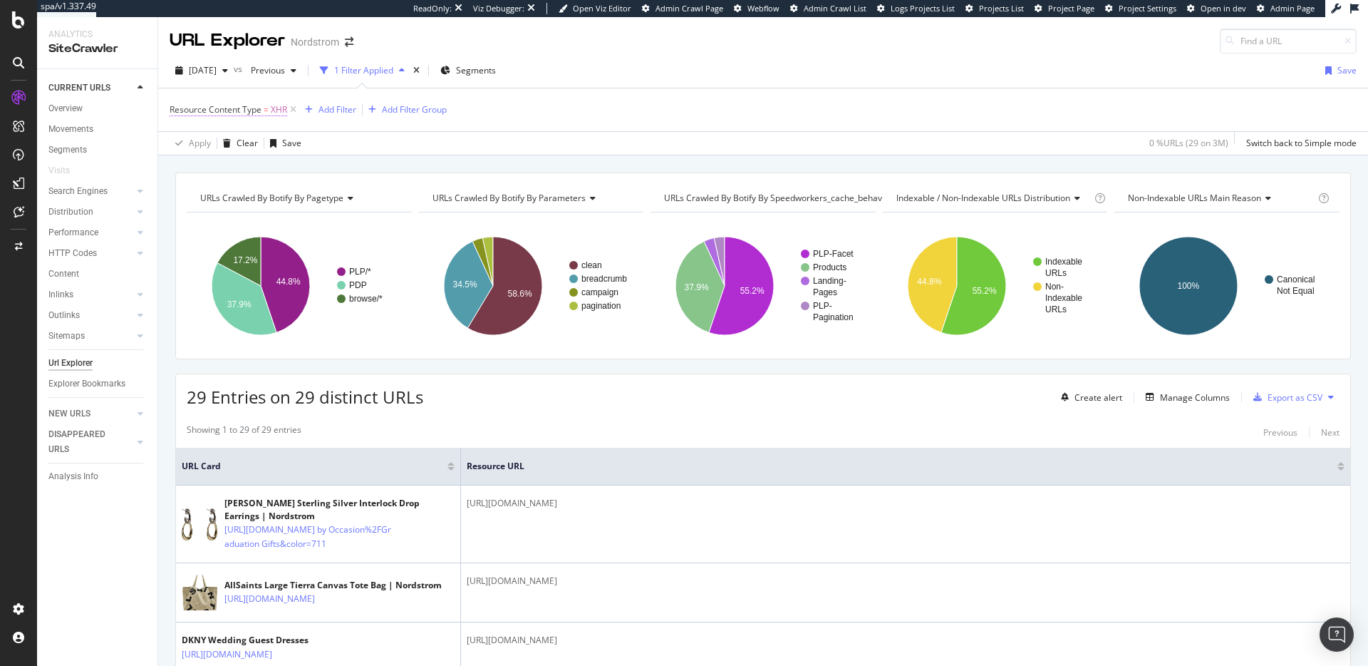
click at [261, 108] on span "Resource Content Type" at bounding box center [216, 109] width 92 height 12
click at [232, 194] on input "XHR" at bounding box center [249, 191] width 135 height 23
click at [180, 111] on icon at bounding box center [178, 108] width 4 height 9
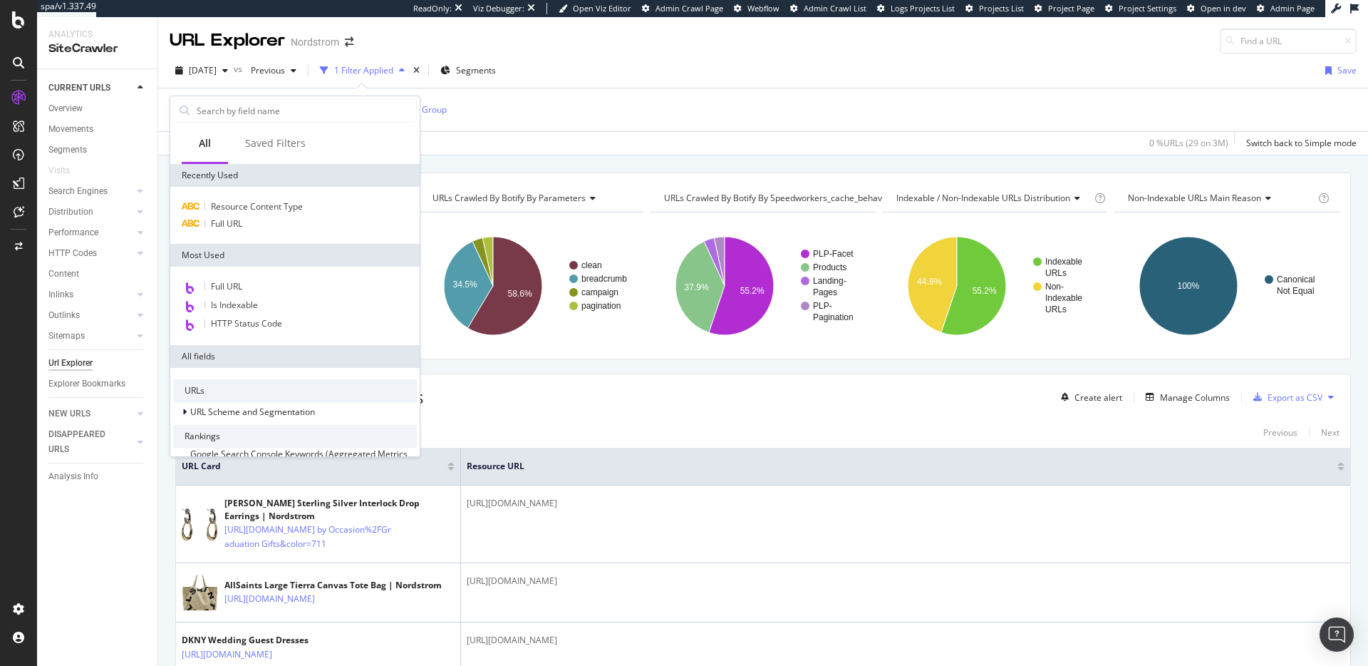
click at [858, 406] on div "29 Entries on 29 distinct URLs Create alert Manage Columns Export as CSV" at bounding box center [763, 391] width 1174 height 35
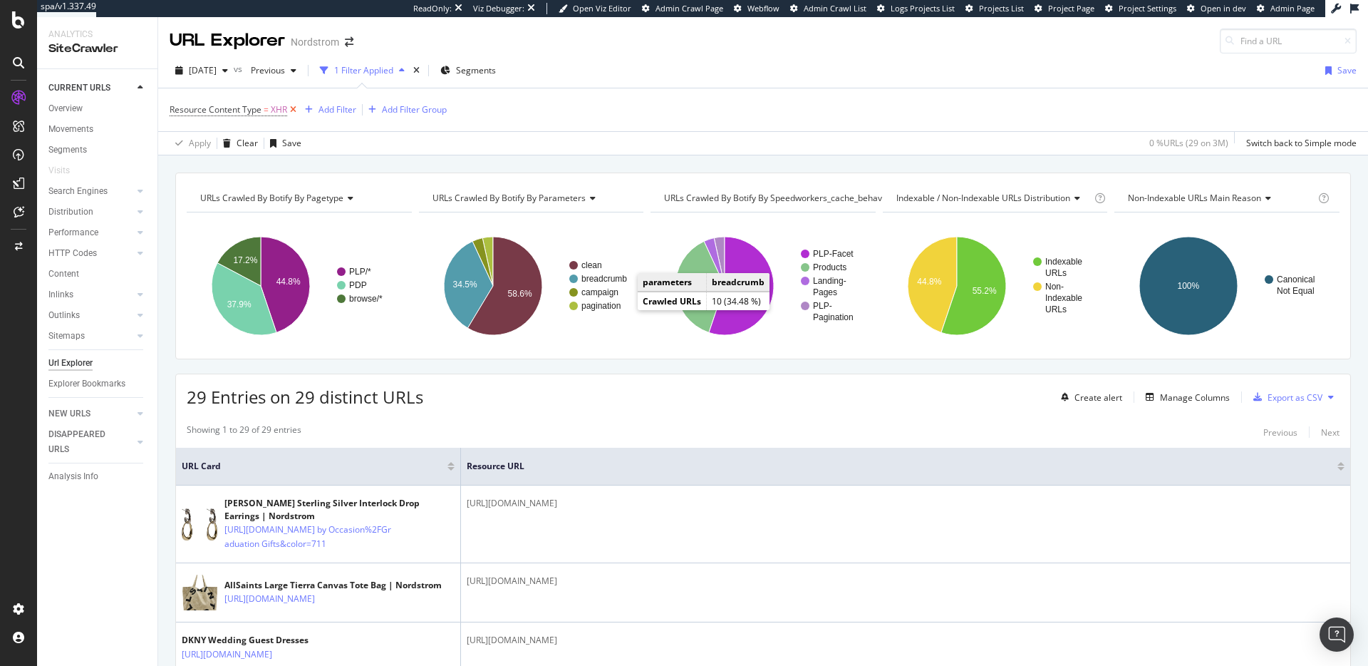
click at [297, 111] on icon at bounding box center [293, 110] width 12 height 14
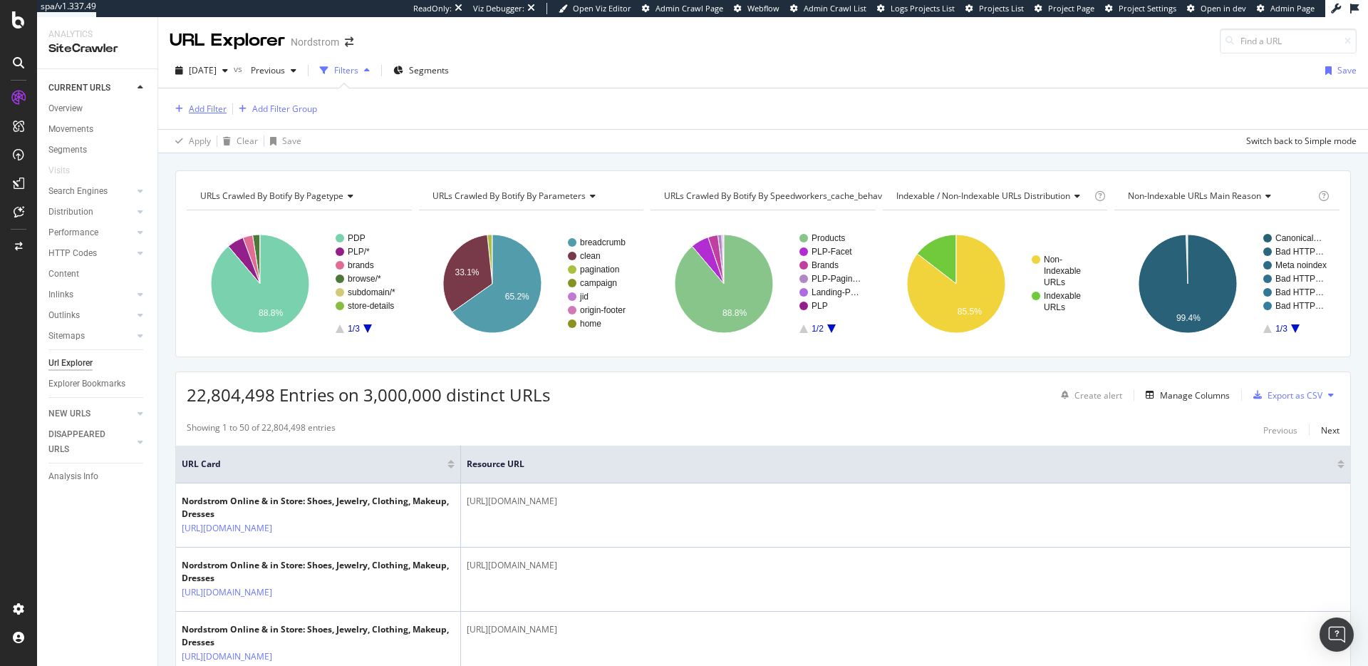
click at [218, 113] on div "Add Filter" at bounding box center [208, 109] width 38 height 12
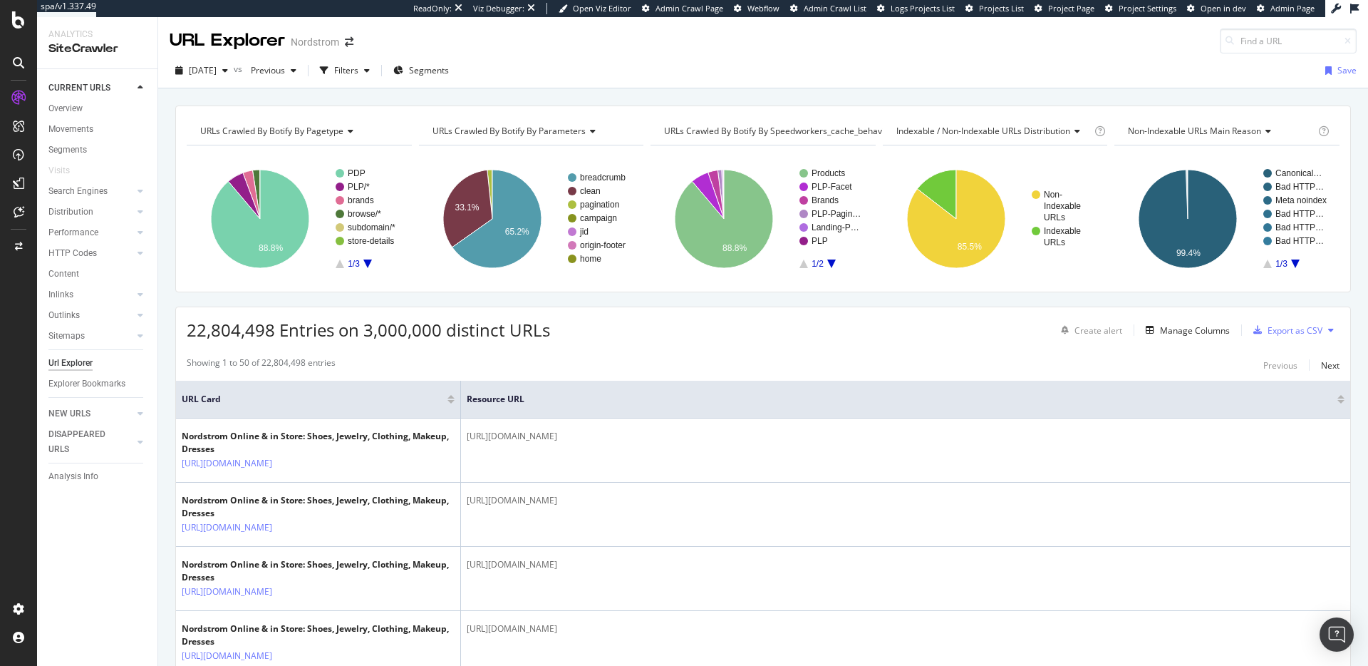
click at [592, 359] on div "Showing 1 to 50 of 22,804,498 entries Previous Next" at bounding box center [763, 364] width 1174 height 17
click at [358, 69] on div "Filters" at bounding box center [346, 70] width 24 height 12
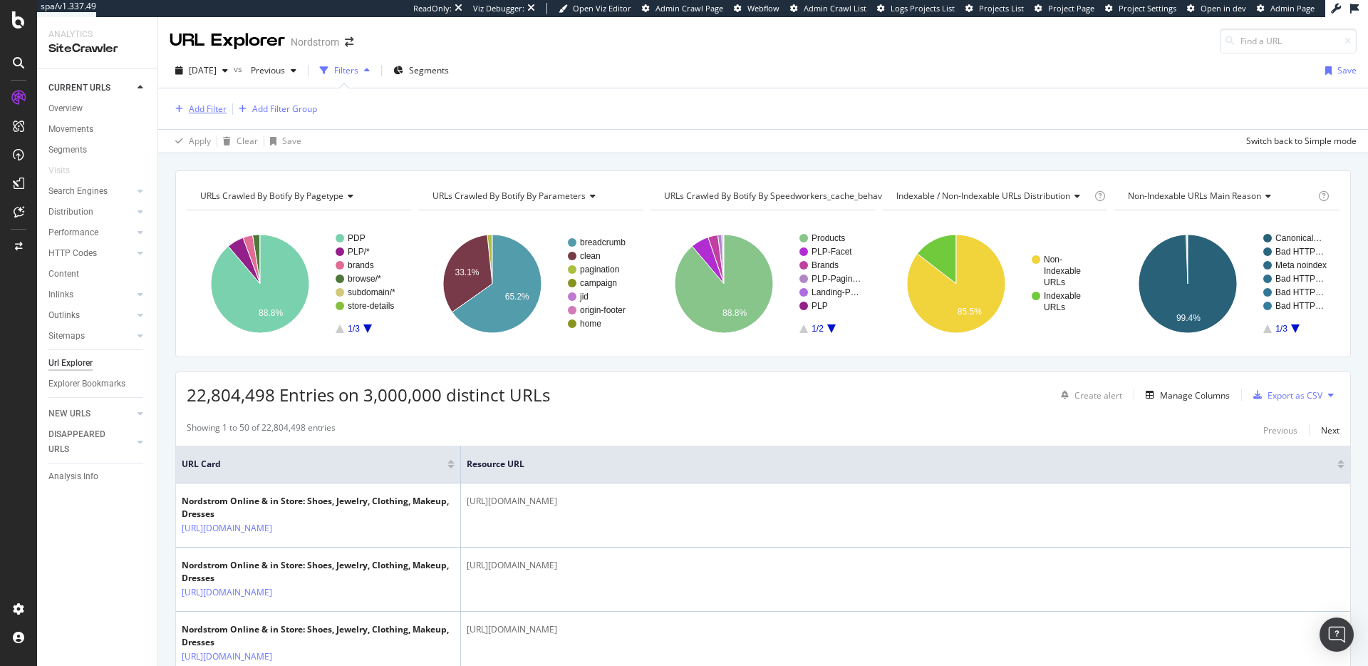
click at [208, 104] on div "Add Filter" at bounding box center [208, 109] width 38 height 12
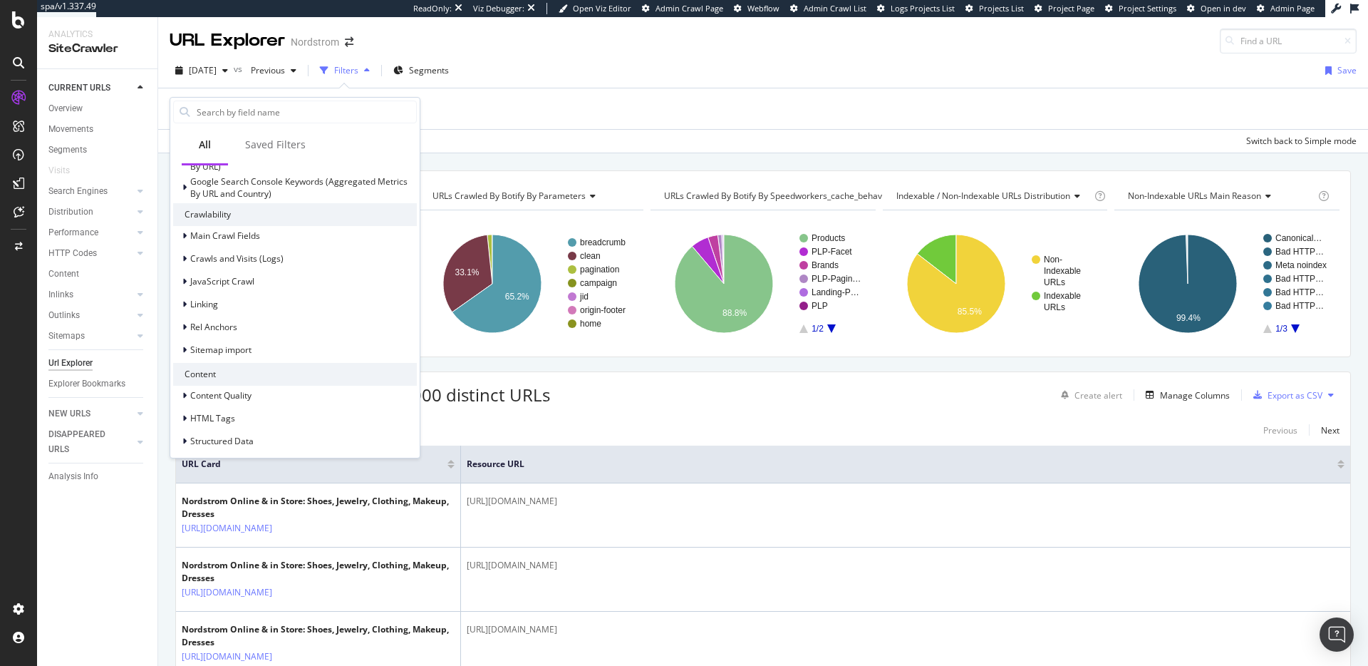
scroll to position [374, 0]
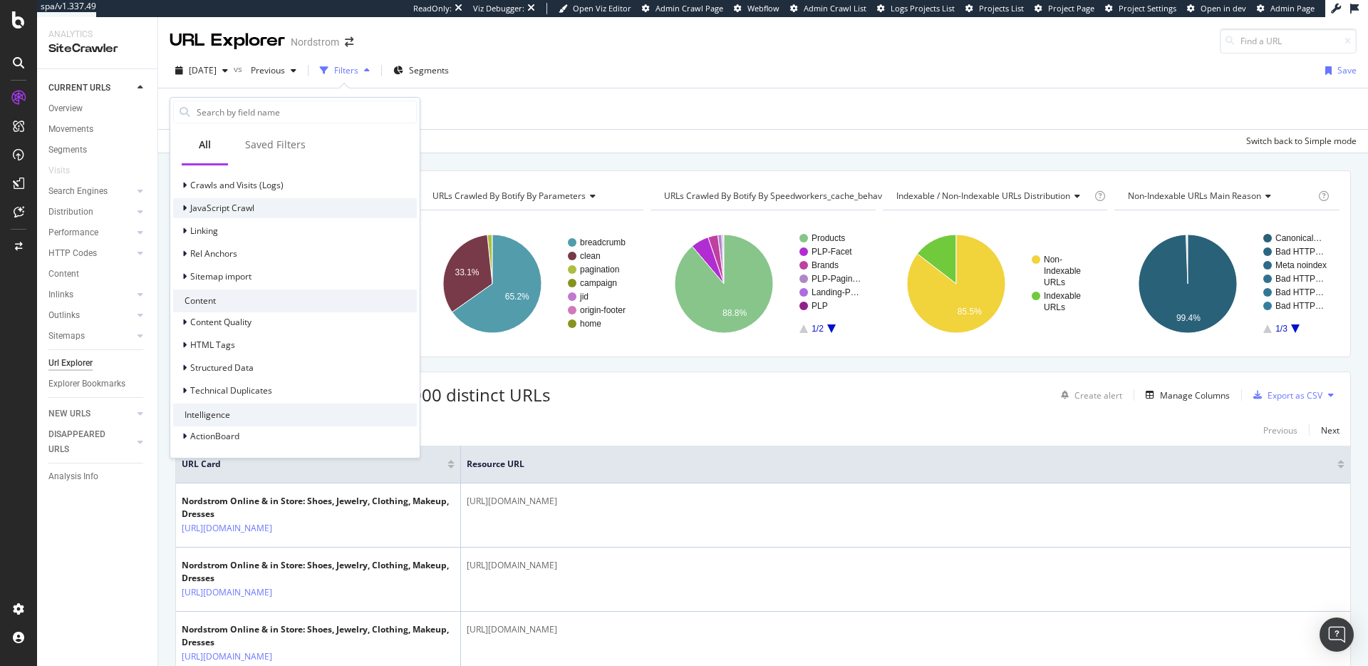
click at [285, 212] on div "JavaScript Crawl" at bounding box center [295, 208] width 244 height 20
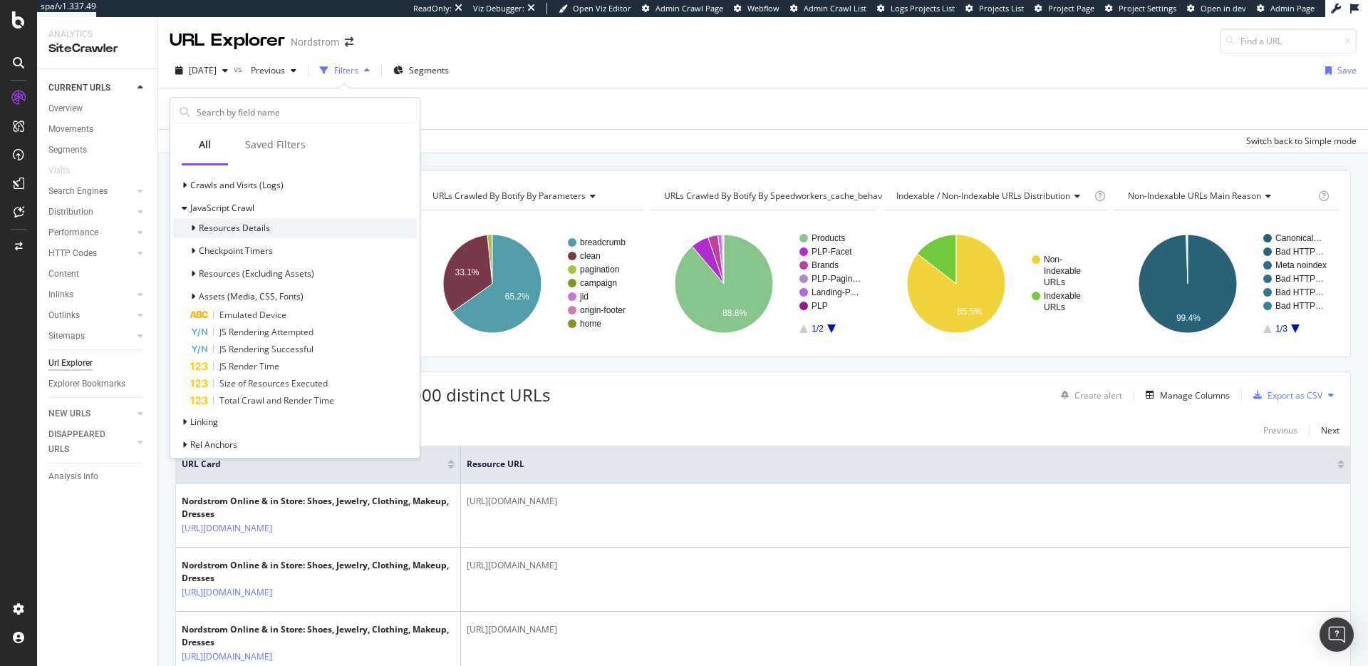
click at [304, 222] on div "Resources Details" at bounding box center [295, 228] width 244 height 20
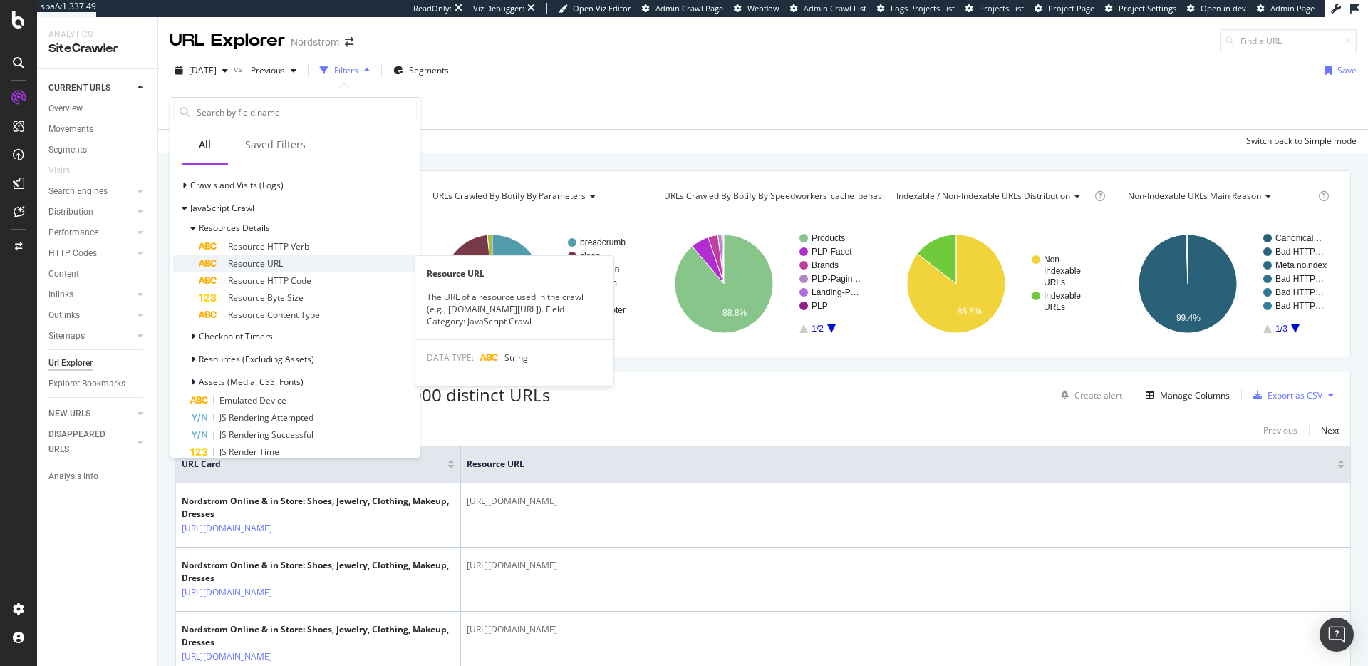
click at [306, 259] on div "Resource URL" at bounding box center [308, 263] width 218 height 17
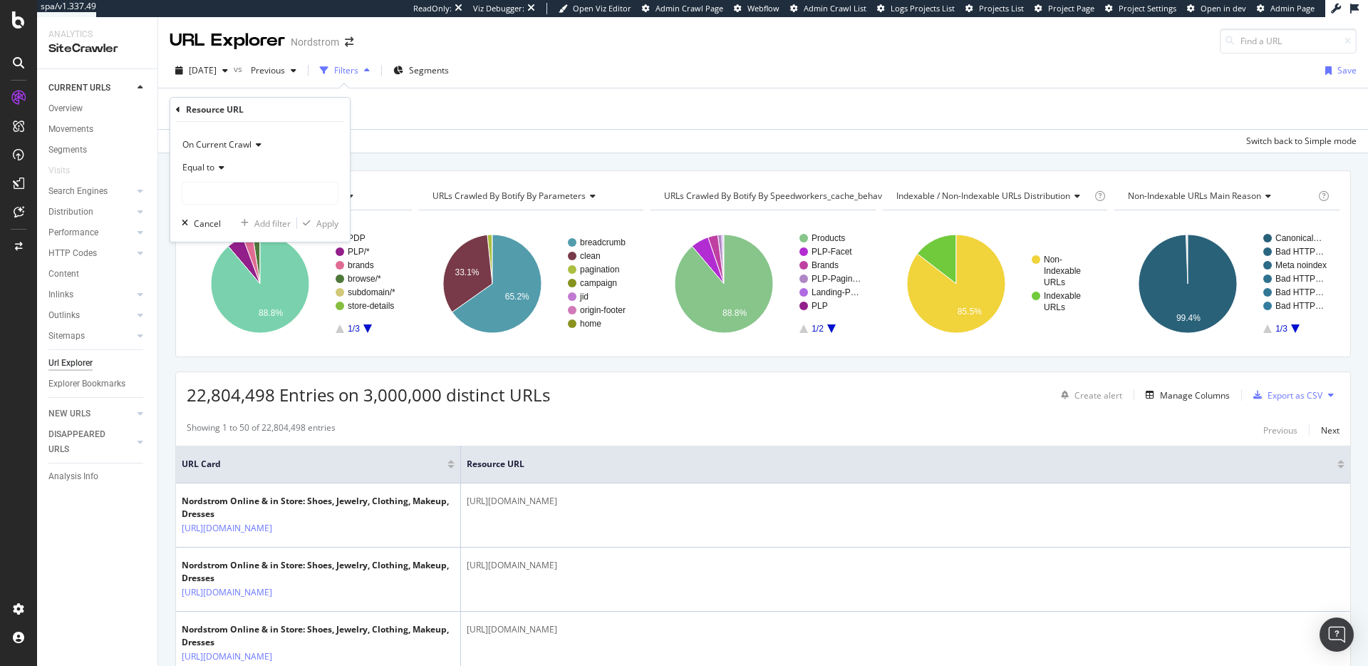
click at [224, 171] on div "Equal to" at bounding box center [260, 167] width 157 height 23
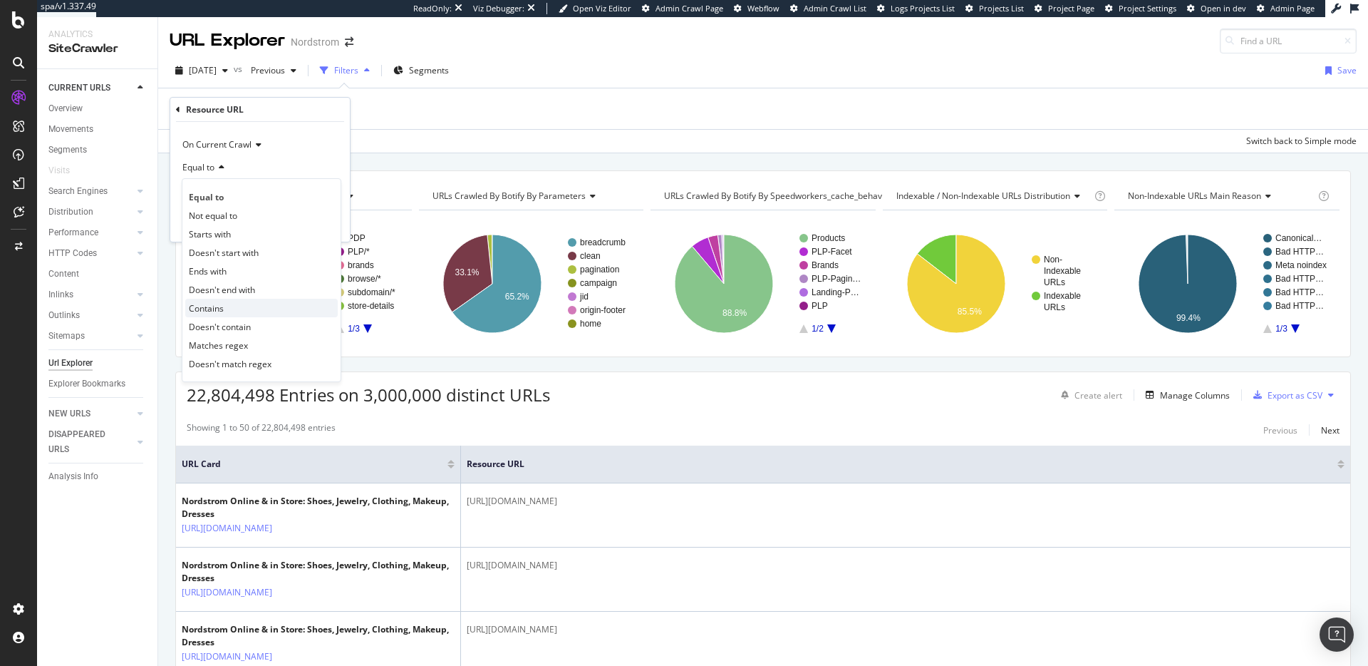
click at [252, 304] on div "Contains" at bounding box center [261, 308] width 153 height 19
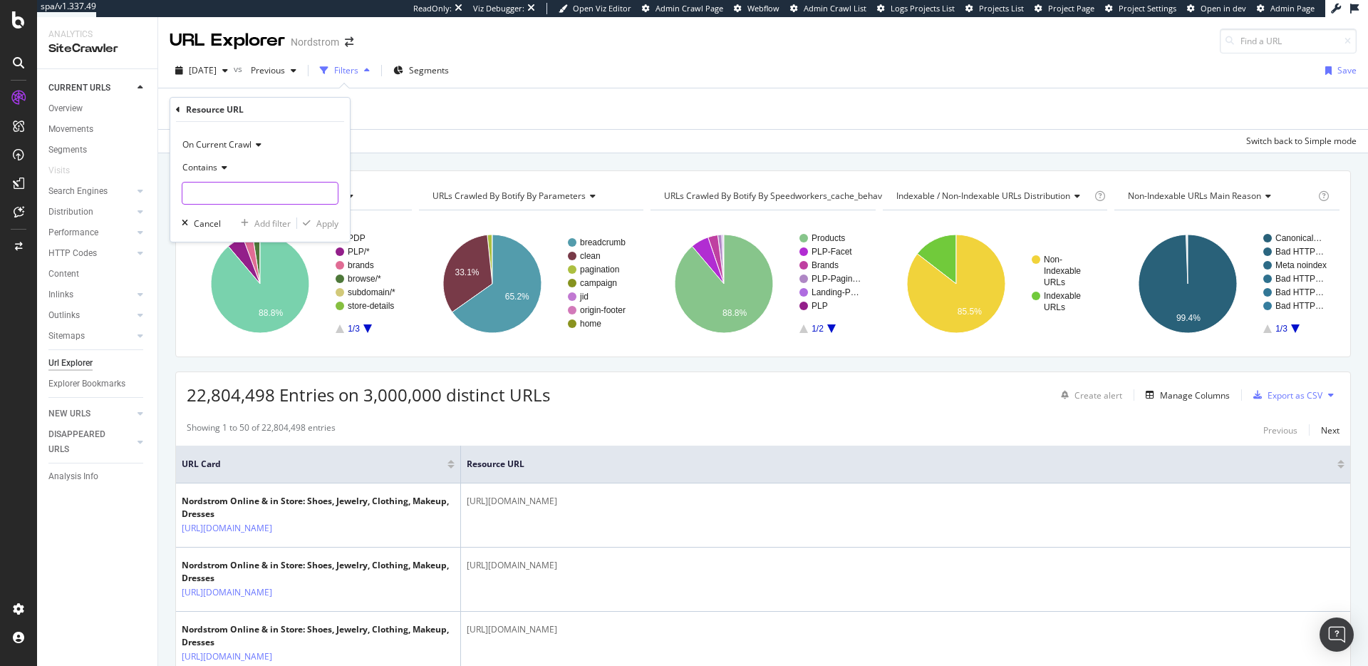
click at [239, 195] on input "text" at bounding box center [259, 193] width 155 height 23
type input "/track/"
click at [325, 223] on div "Apply" at bounding box center [327, 223] width 22 height 12
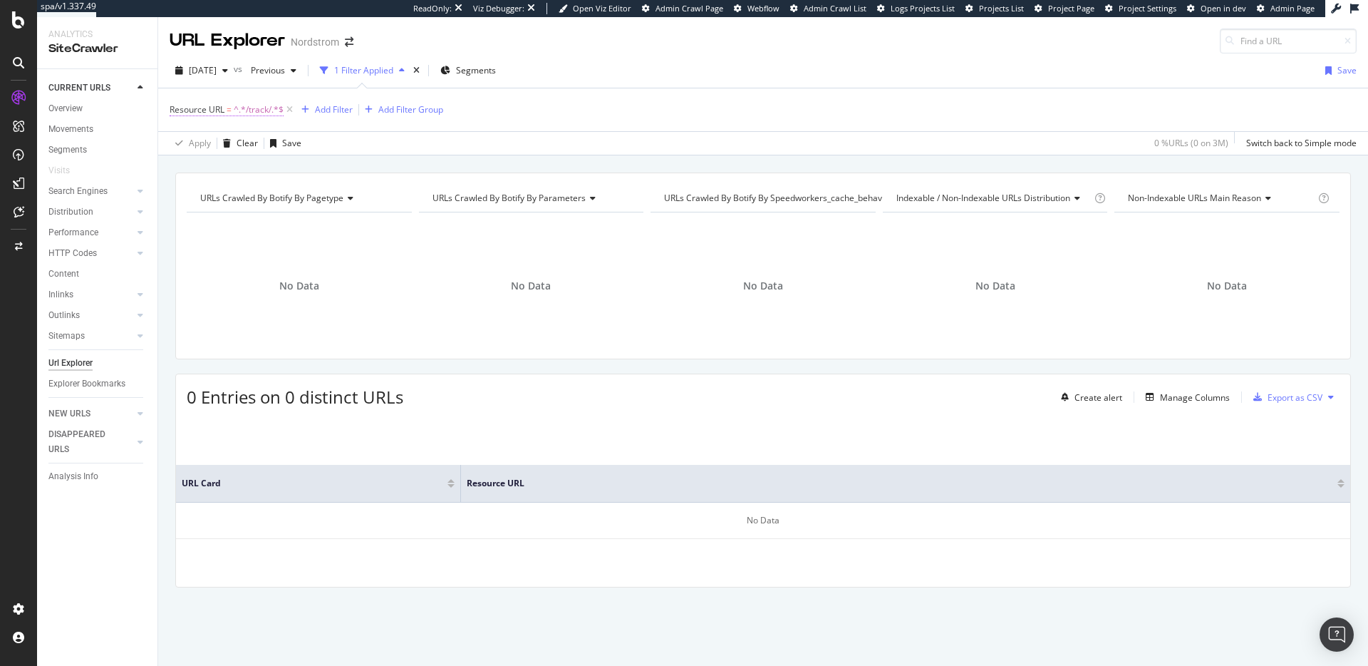
click at [244, 108] on span "^.*/track/.*$" at bounding box center [259, 110] width 50 height 20
click at [232, 195] on input "/track/" at bounding box center [249, 191] width 135 height 23
click at [200, 222] on div "Cancel" at bounding box center [207, 222] width 27 height 12
click at [294, 106] on icon at bounding box center [290, 110] width 12 height 14
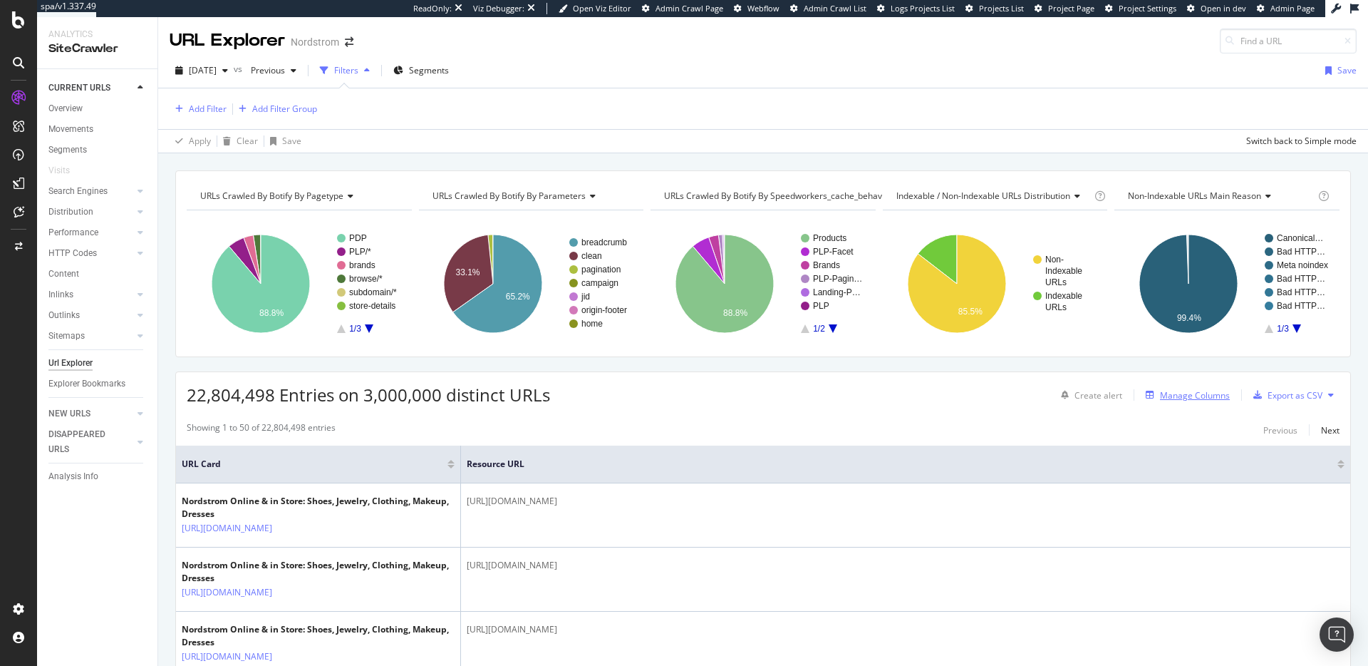
click at [1189, 395] on div "Manage Columns" at bounding box center [1195, 395] width 70 height 12
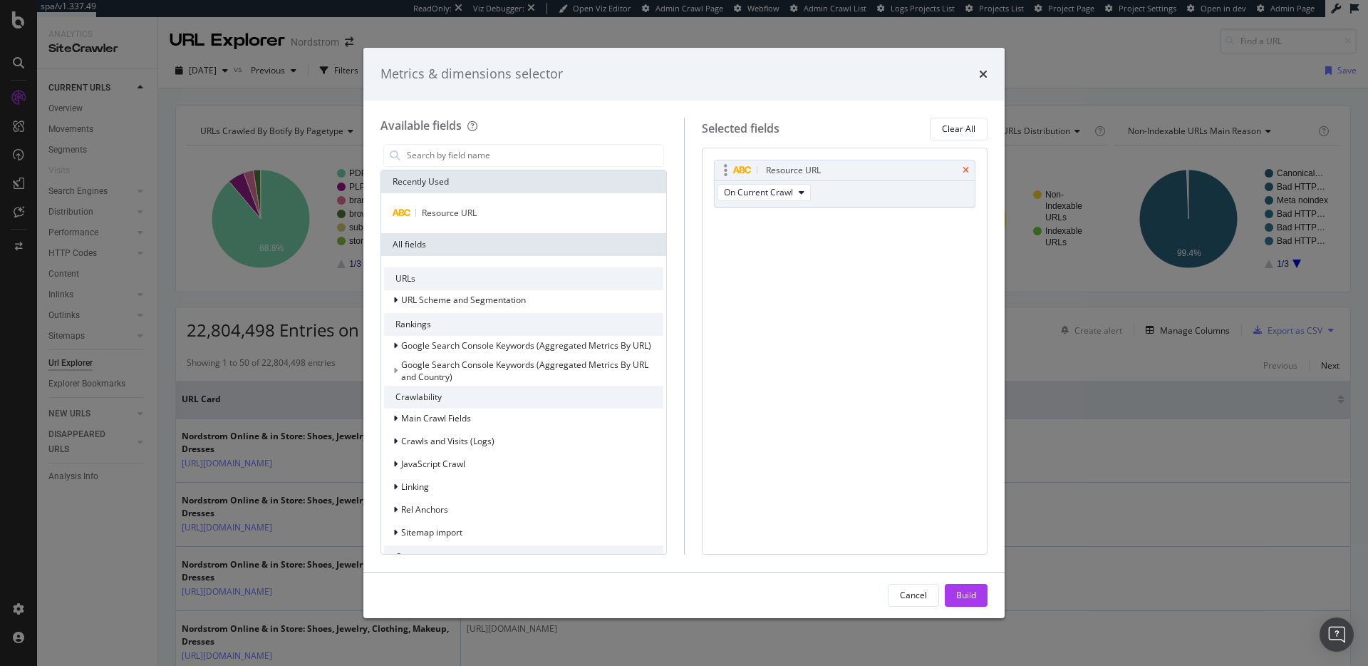
click at [965, 170] on icon "times" at bounding box center [966, 170] width 6 height 9
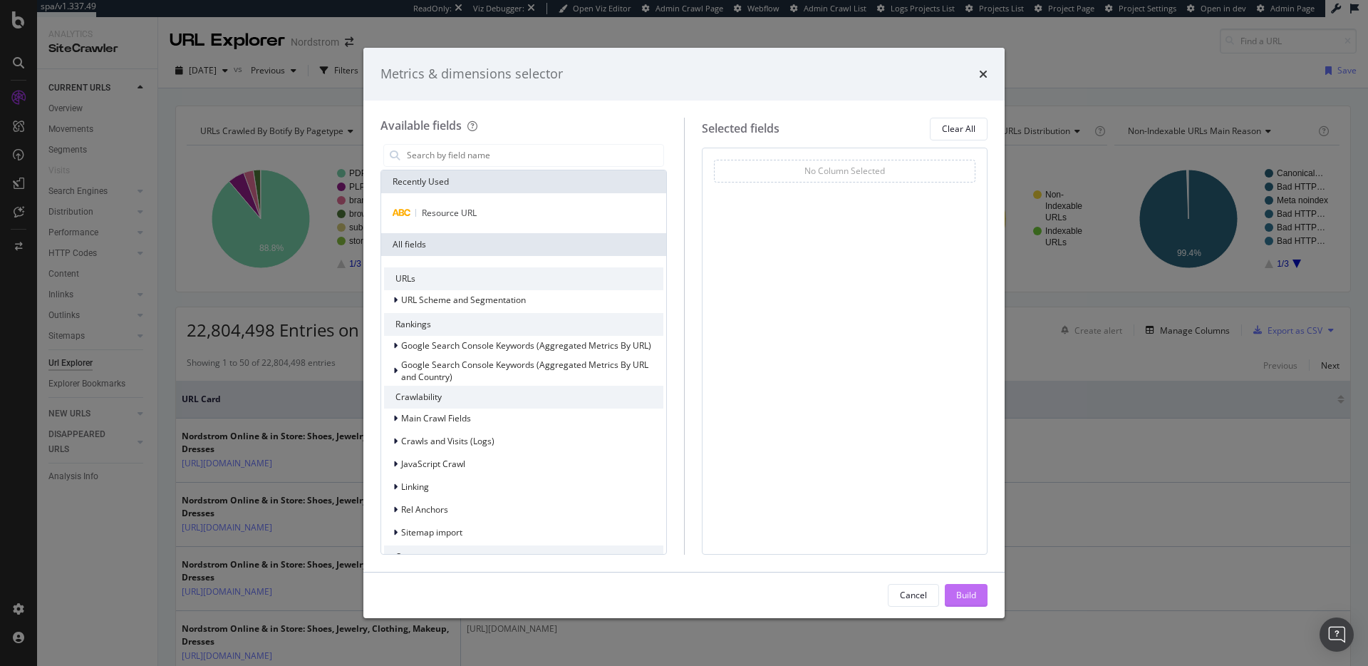
click at [977, 594] on button "Build" at bounding box center [966, 595] width 43 height 23
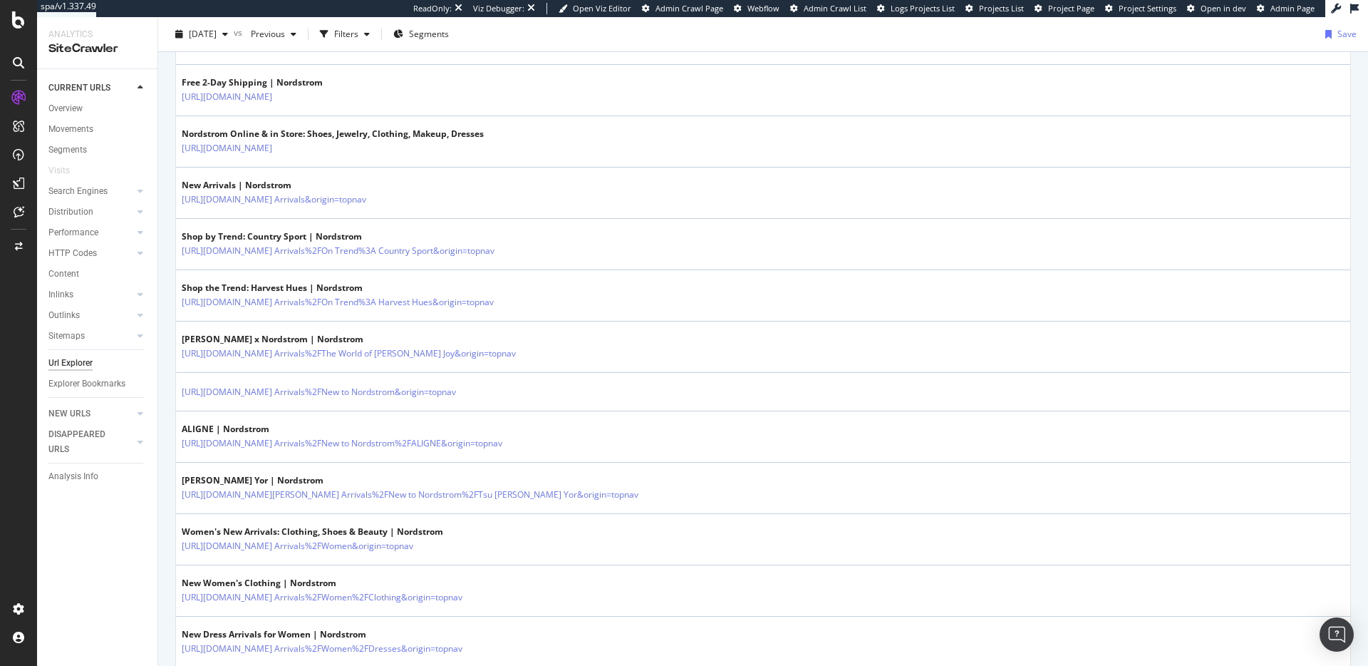
scroll to position [880, 0]
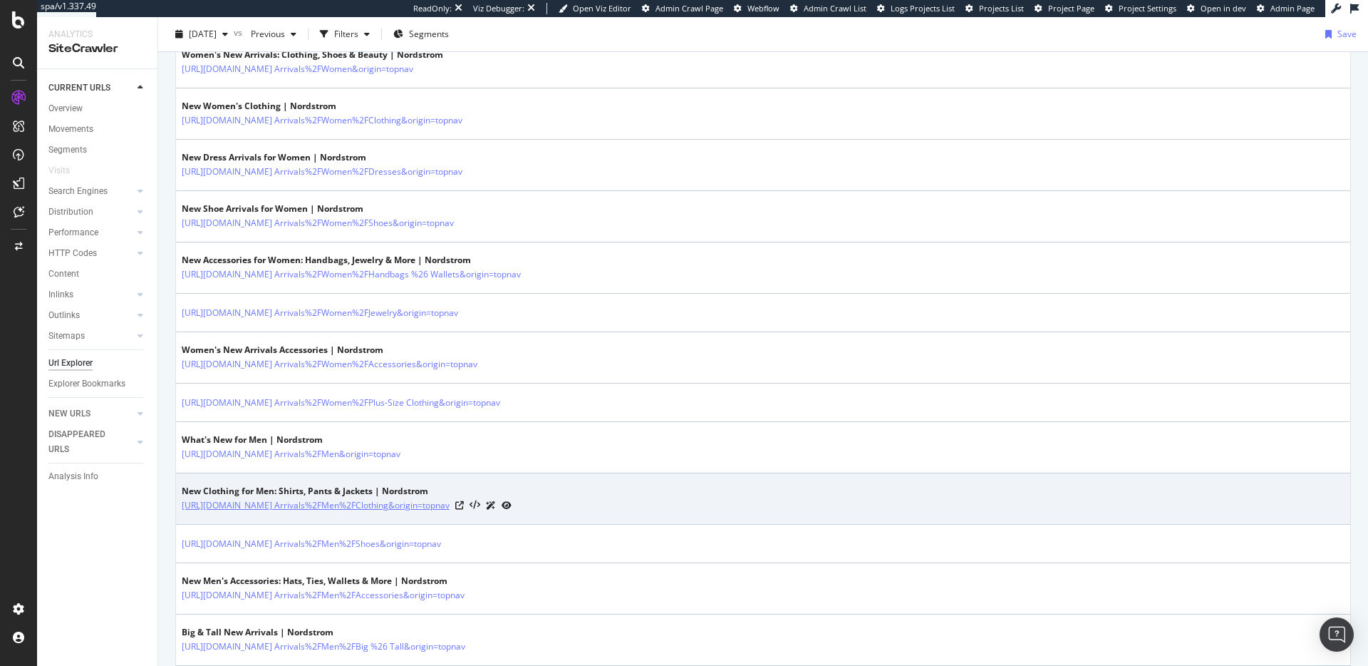
click at [450, 507] on link "[URL][DOMAIN_NAME] Arrivals%2FMen%2FClothing&origin=topnav" at bounding box center [316, 505] width 268 height 14
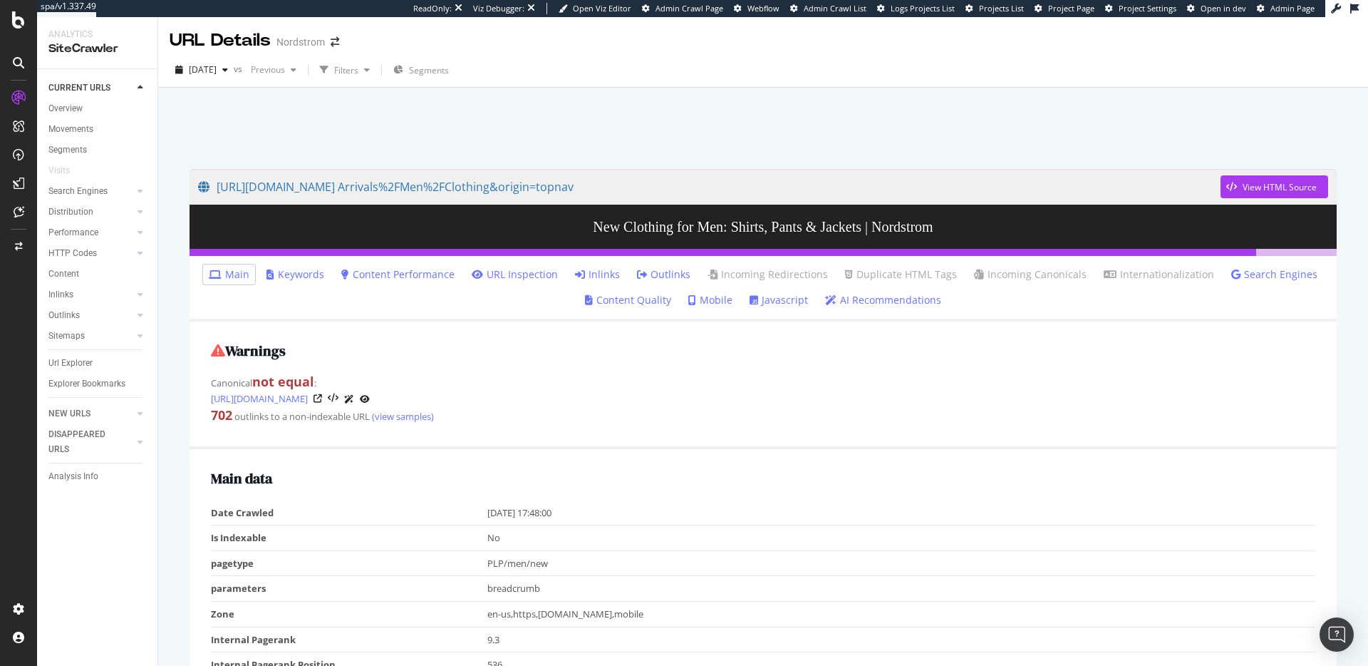
click at [767, 300] on link "Javascript" at bounding box center [779, 300] width 58 height 14
